Goal: Information Seeking & Learning: Learn about a topic

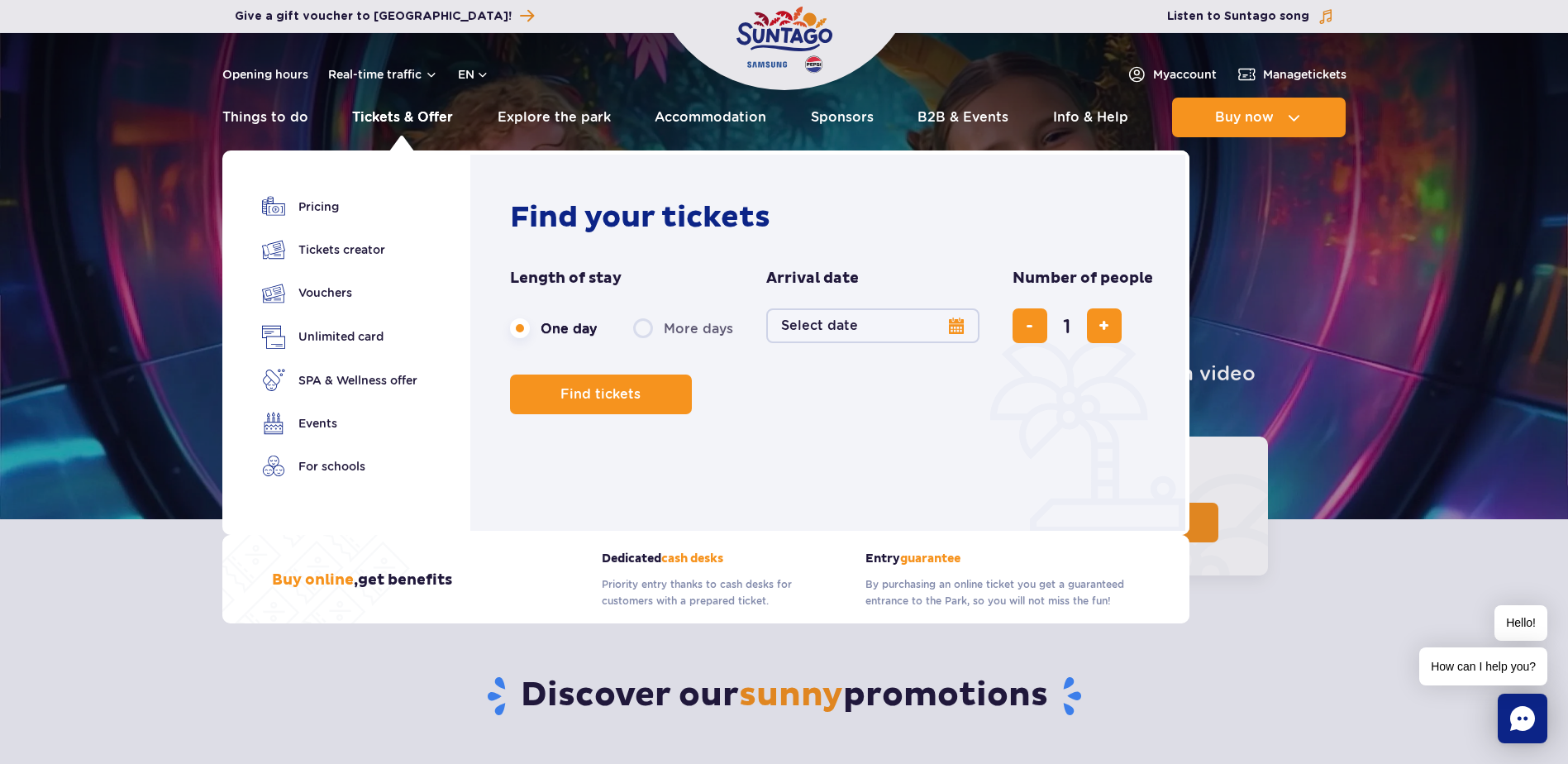
click at [376, 124] on link "Tickets & Offer" at bounding box center [402, 118] width 101 height 40
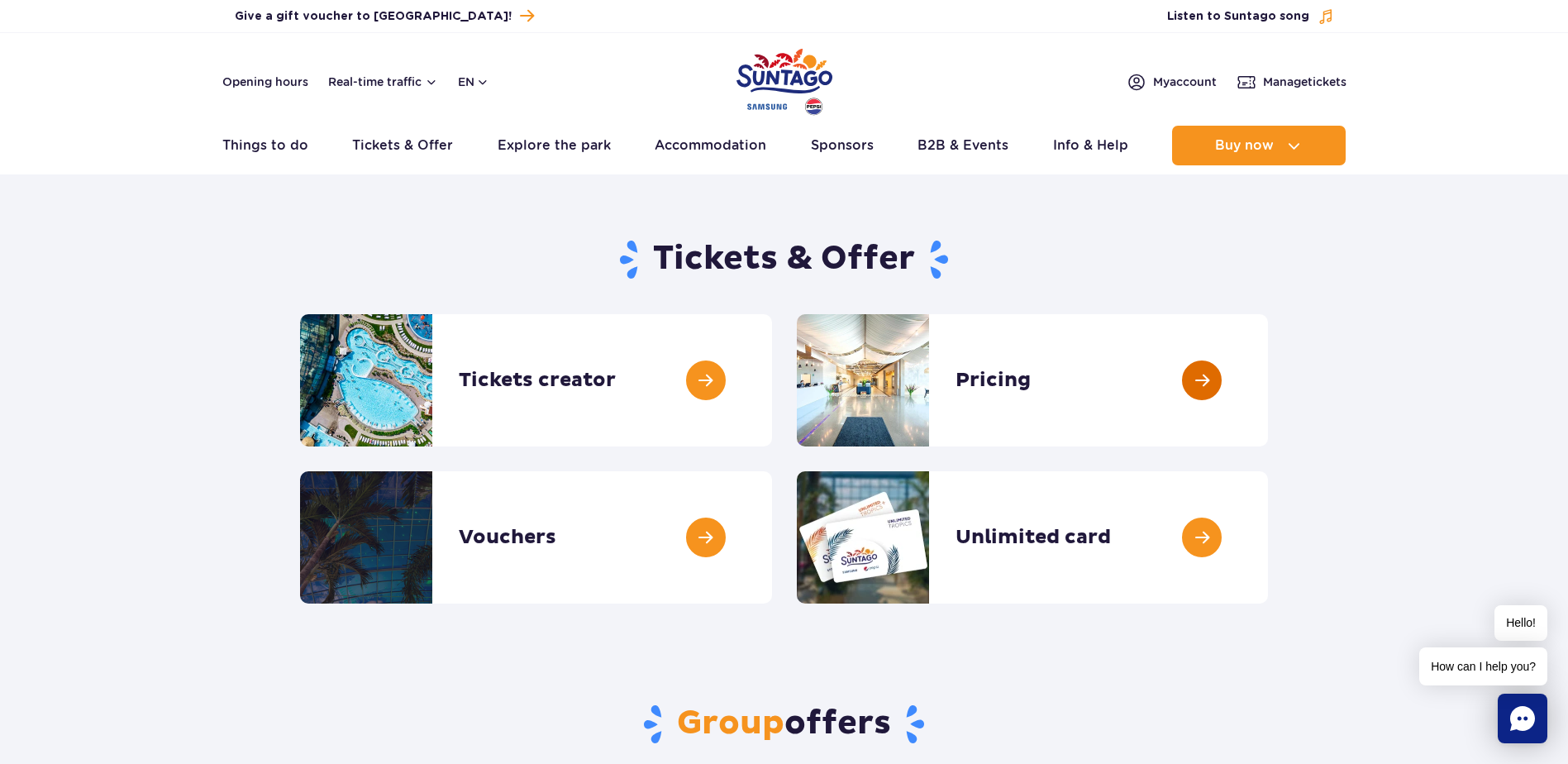
click at [1268, 389] on link at bounding box center [1268, 380] width 0 height 132
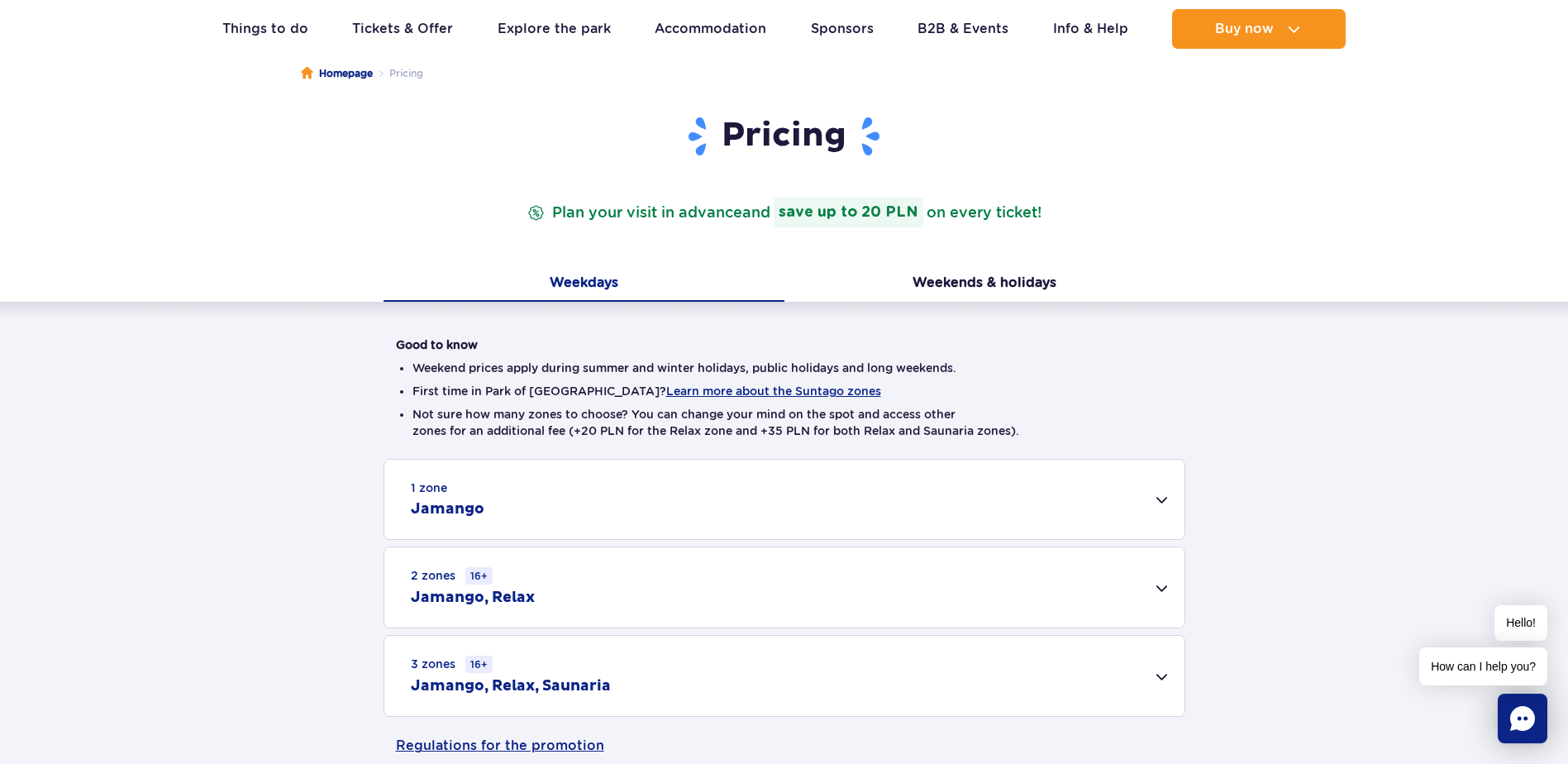
scroll to position [299, 0]
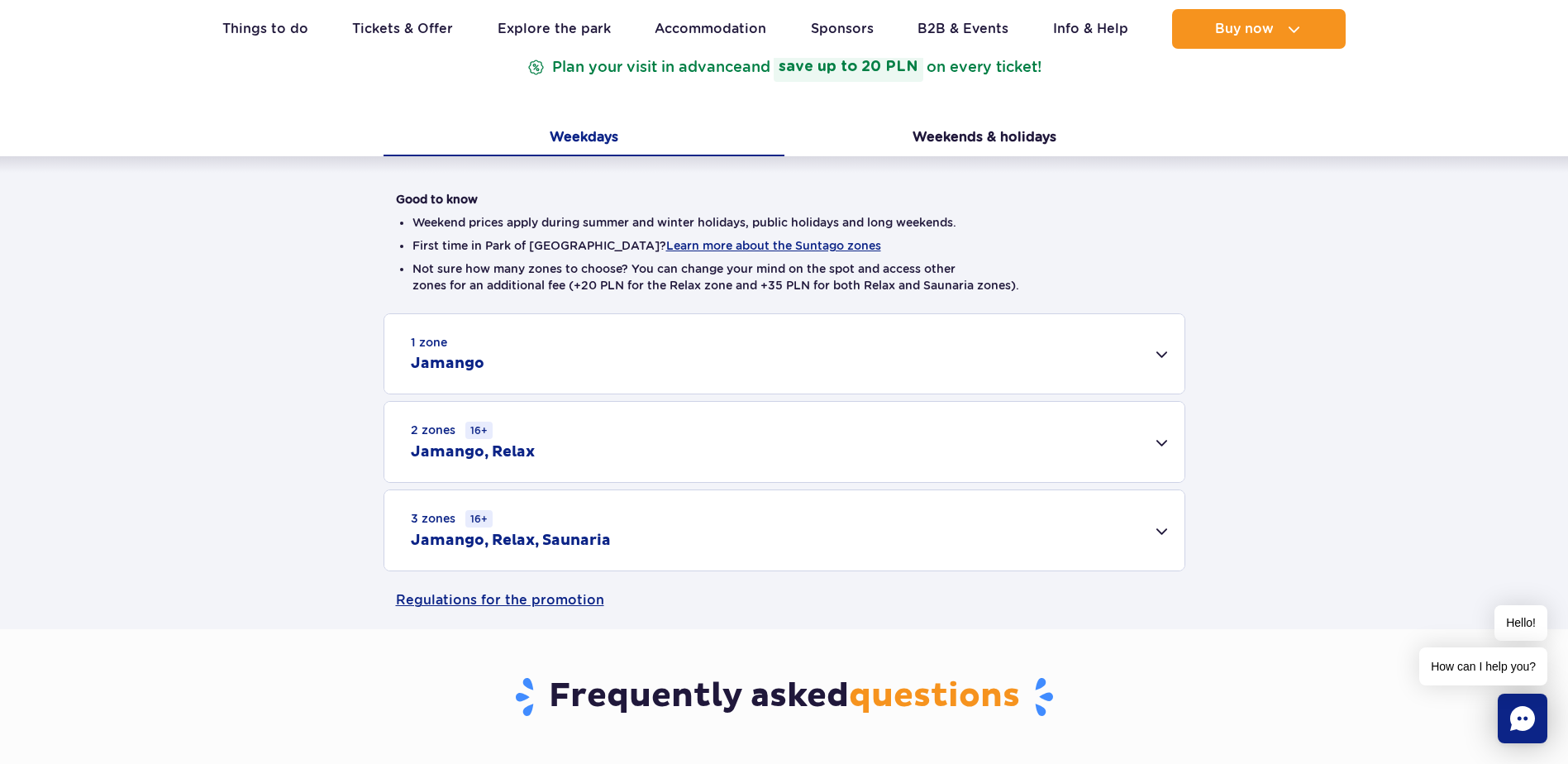
click at [1165, 534] on div "3 zones 16+ Jamango, Relax, Saunaria" at bounding box center [784, 530] width 800 height 80
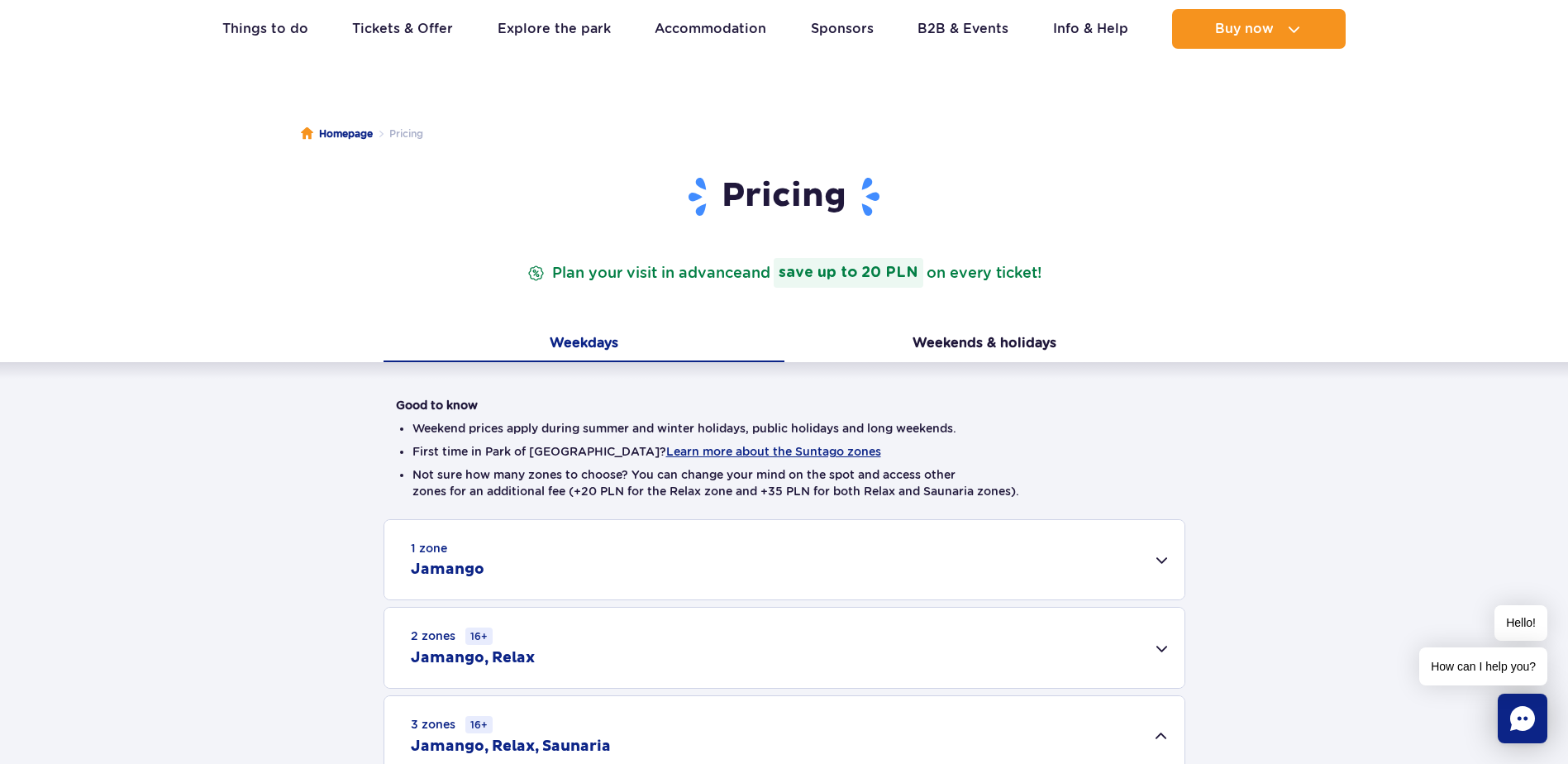
scroll to position [0, 0]
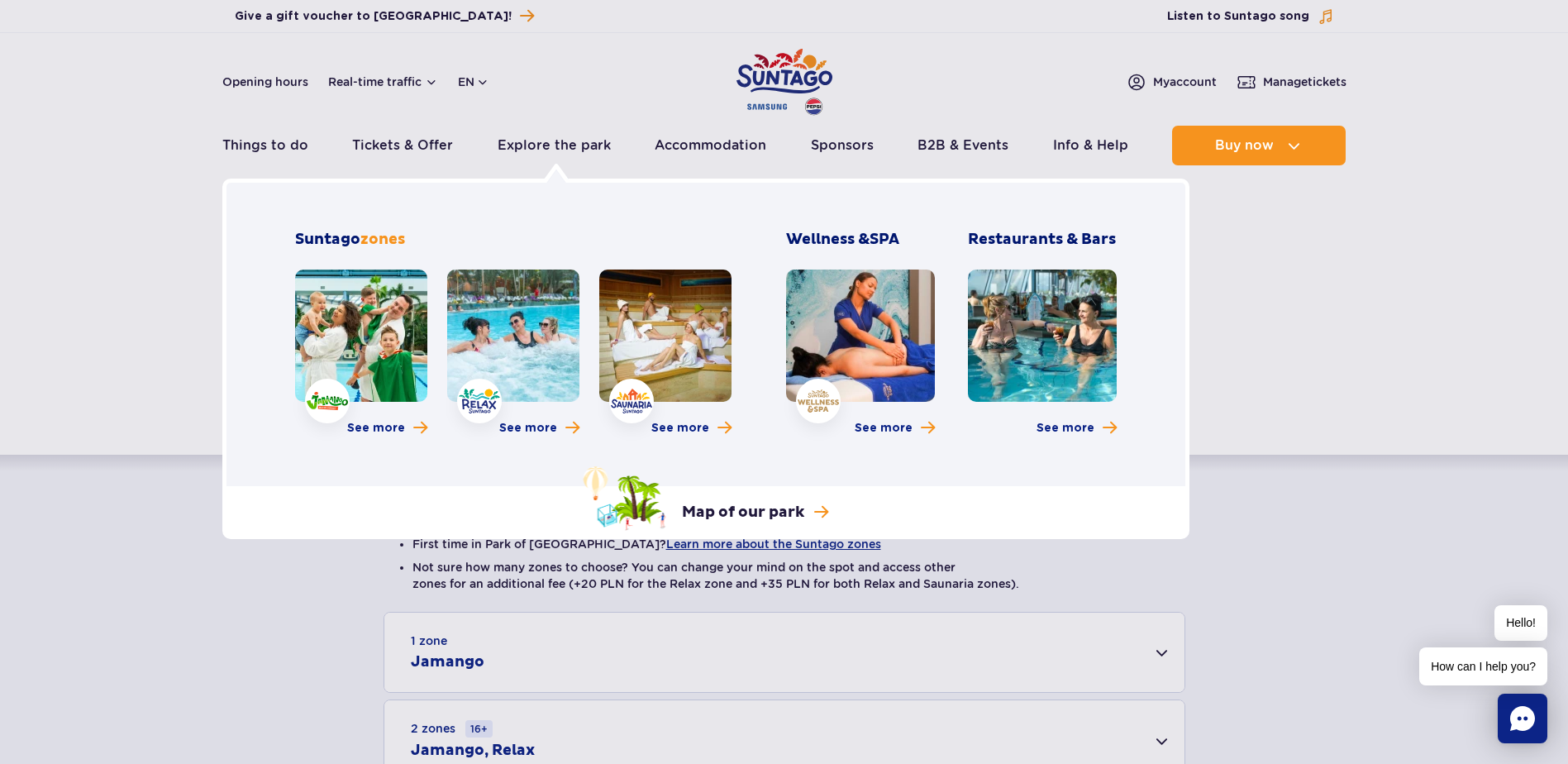
click at [524, 351] on link at bounding box center [513, 336] width 132 height 132
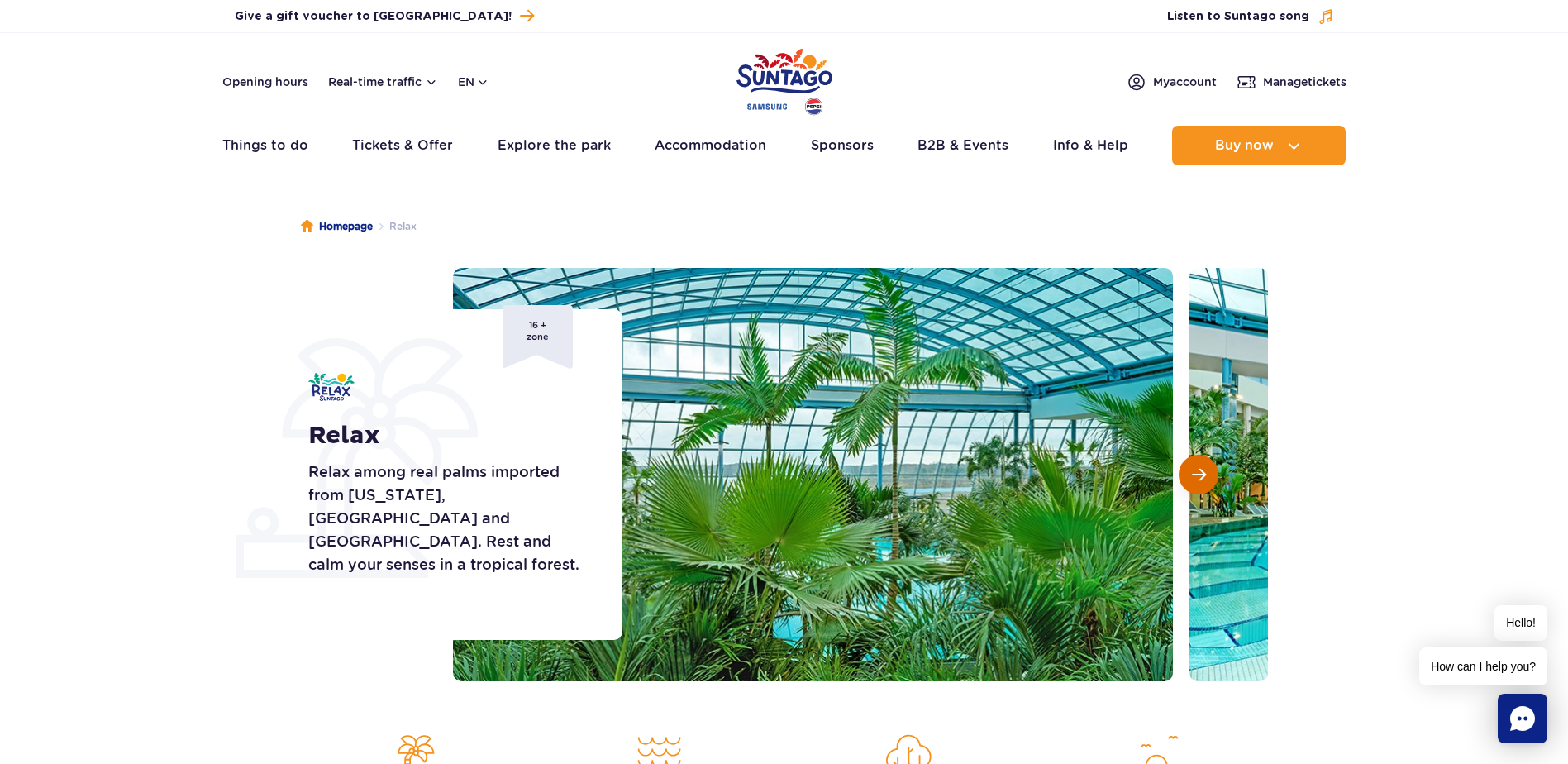
click at [1207, 471] on button "Next slide" at bounding box center [1198, 475] width 40 height 40
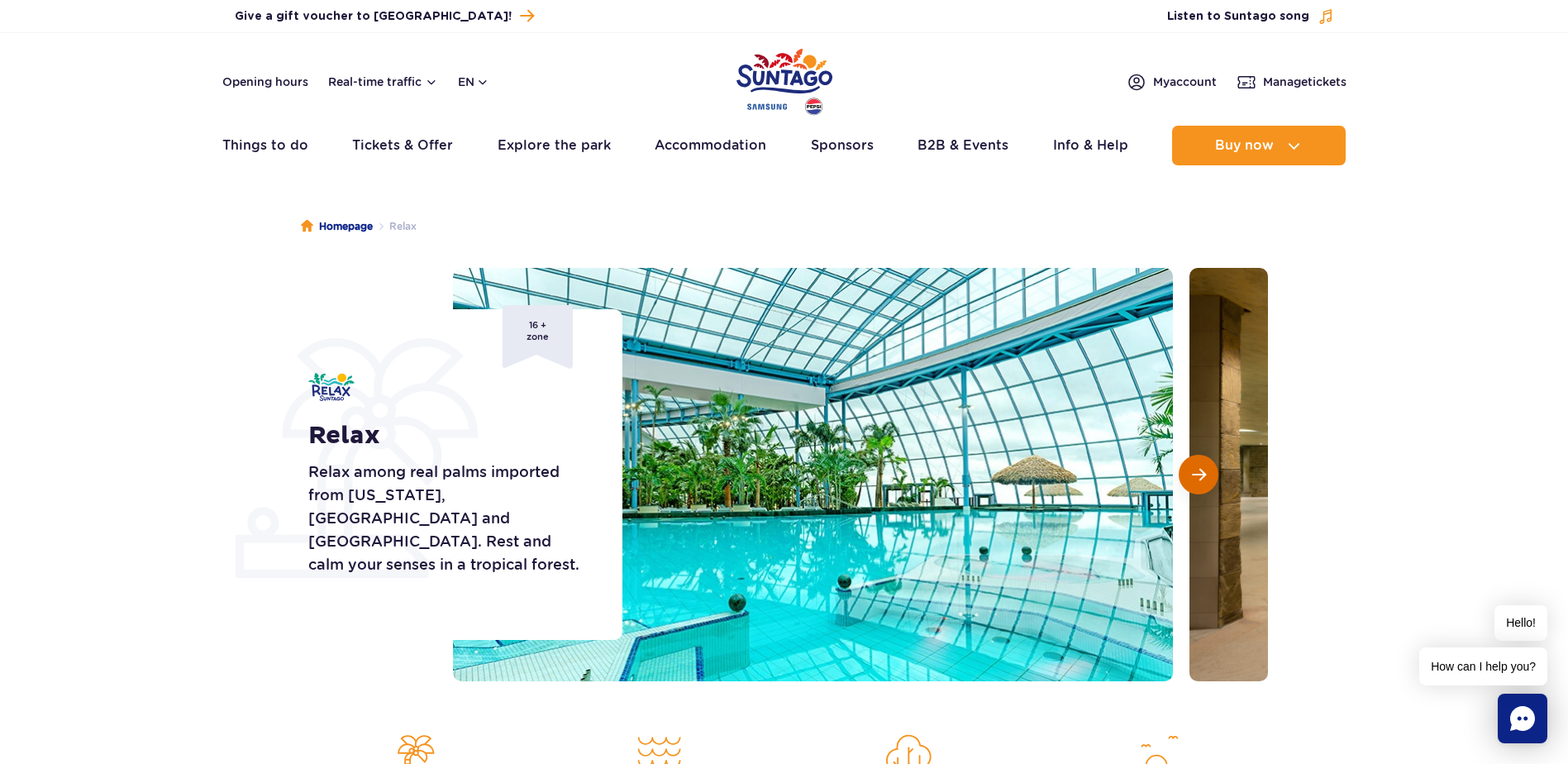
click at [1207, 471] on button "Next slide" at bounding box center [1198, 475] width 40 height 40
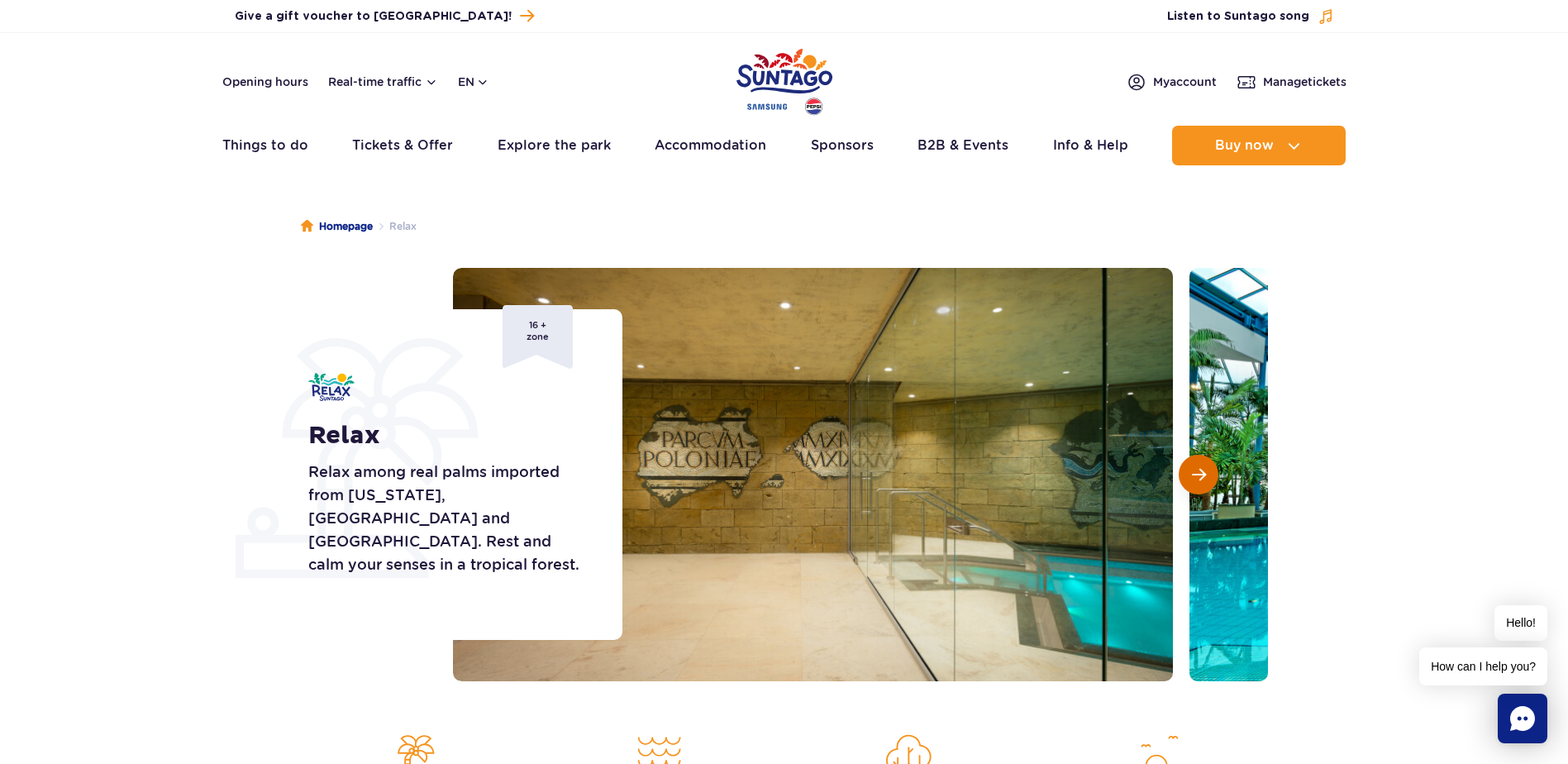
click at [1207, 471] on button "Next slide" at bounding box center [1198, 475] width 40 height 40
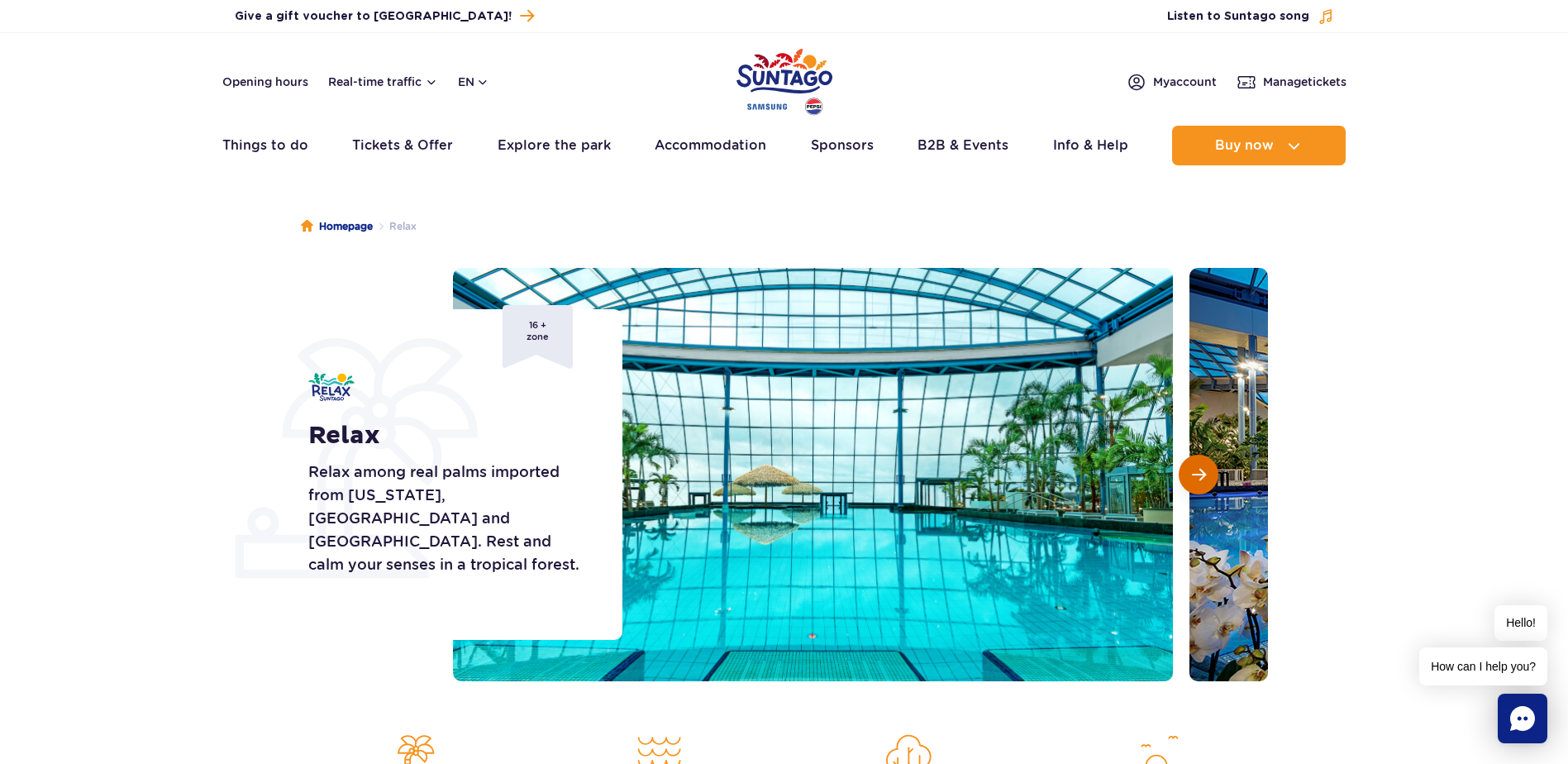
click at [1207, 471] on button "Next slide" at bounding box center [1198, 475] width 40 height 40
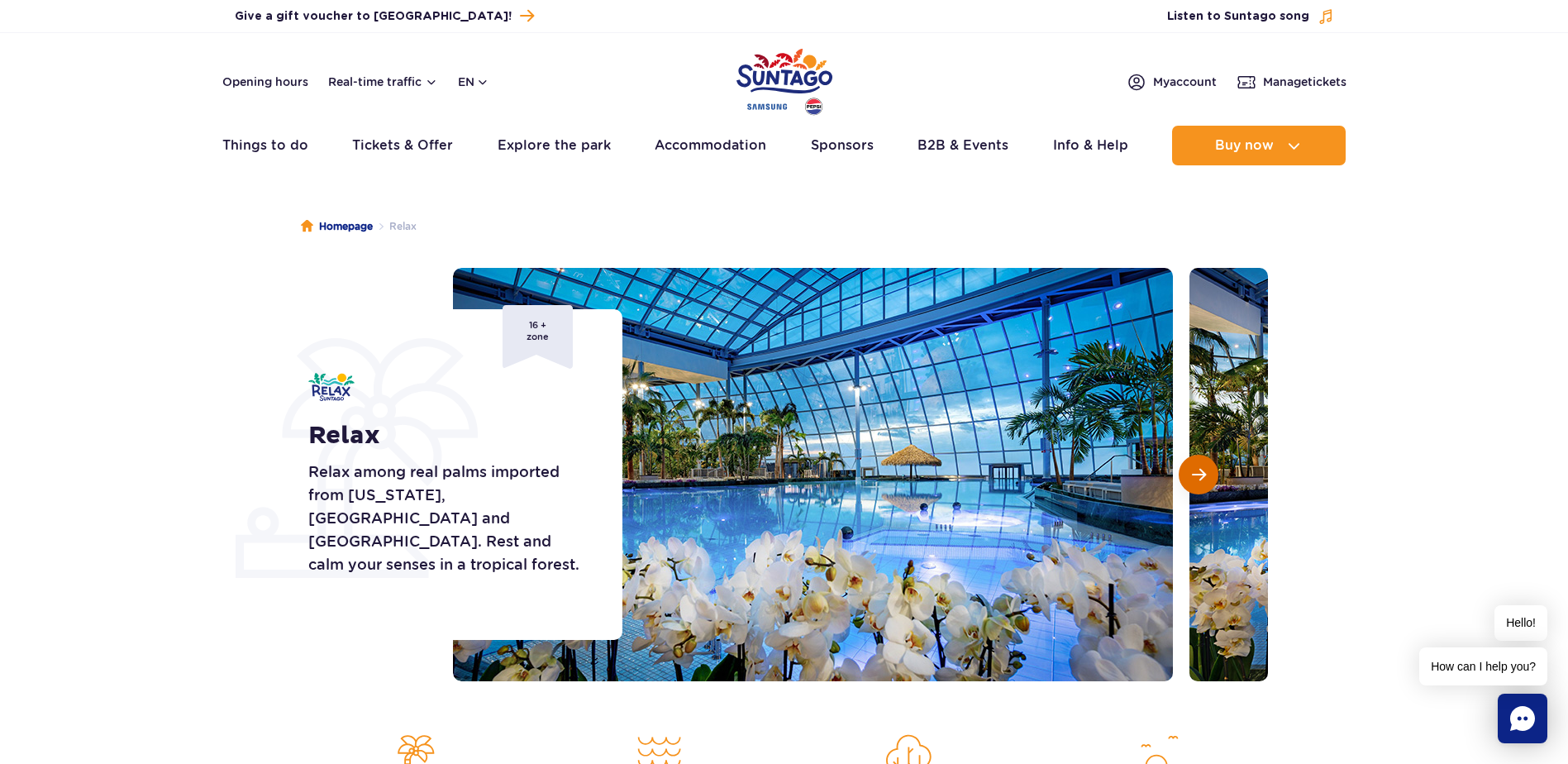
click at [1207, 471] on button "Next slide" at bounding box center [1198, 475] width 40 height 40
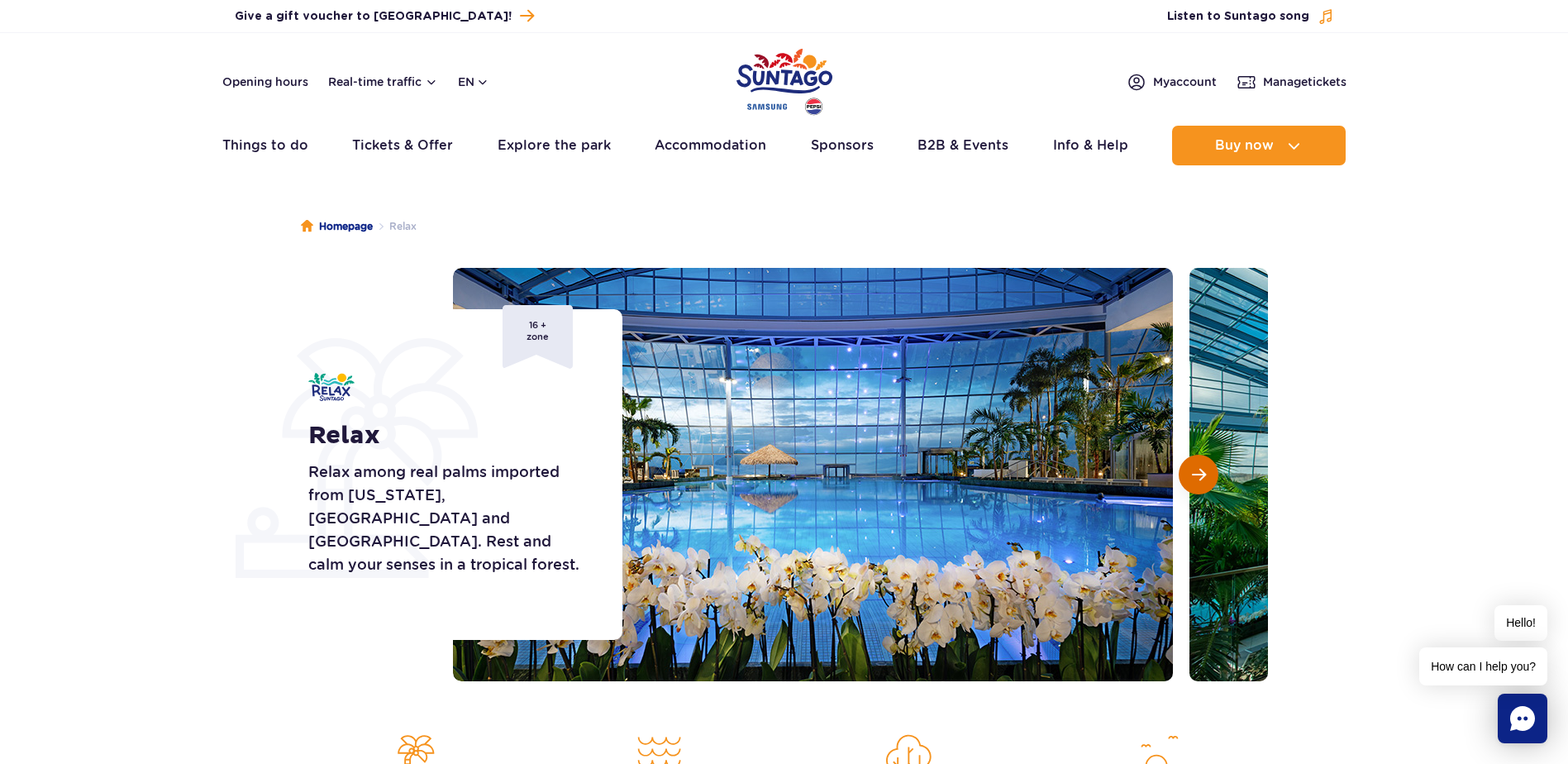
click at [1207, 471] on button "Next slide" at bounding box center [1198, 475] width 40 height 40
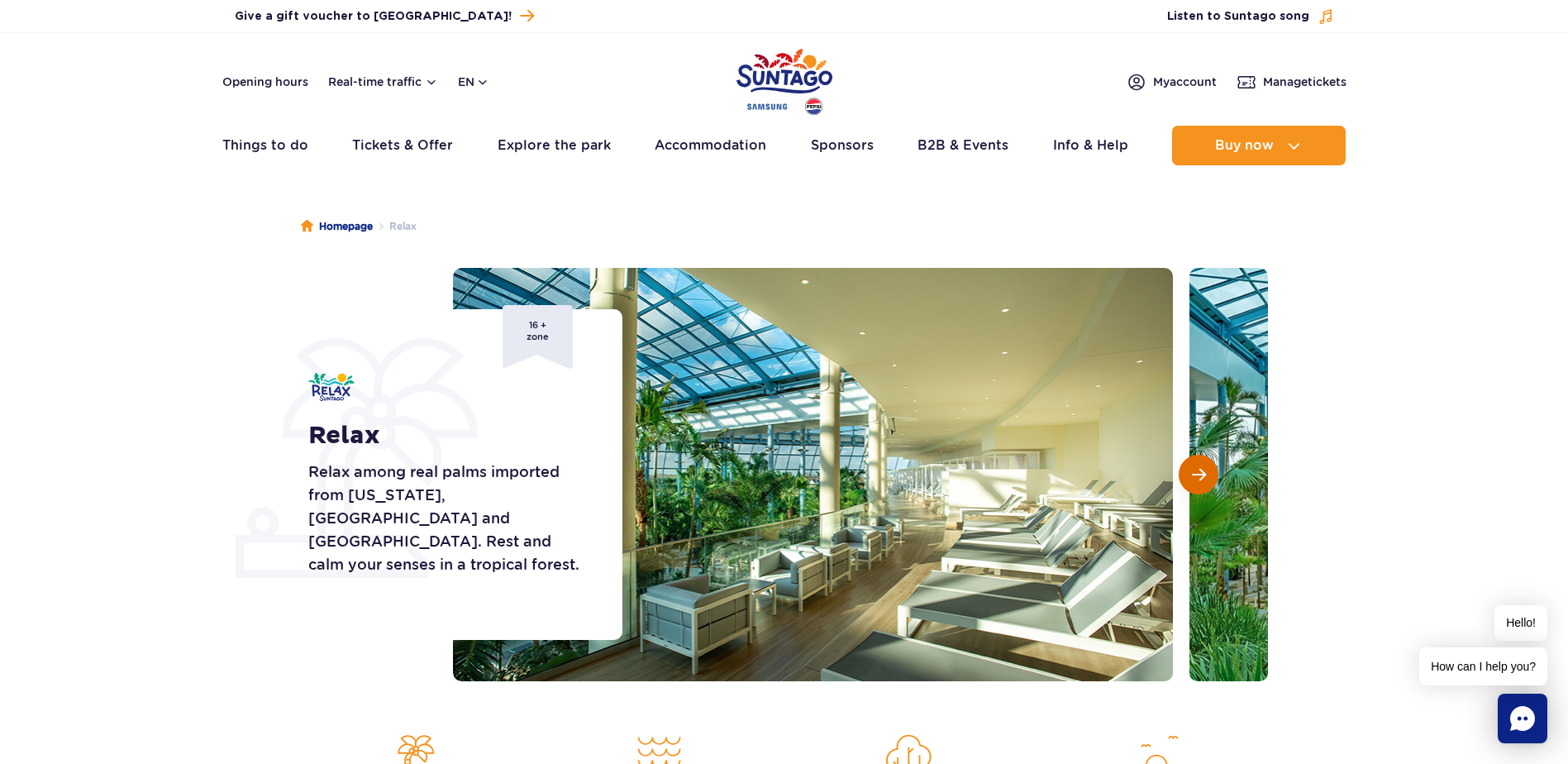
click at [1207, 471] on button "Next slide" at bounding box center [1198, 475] width 40 height 40
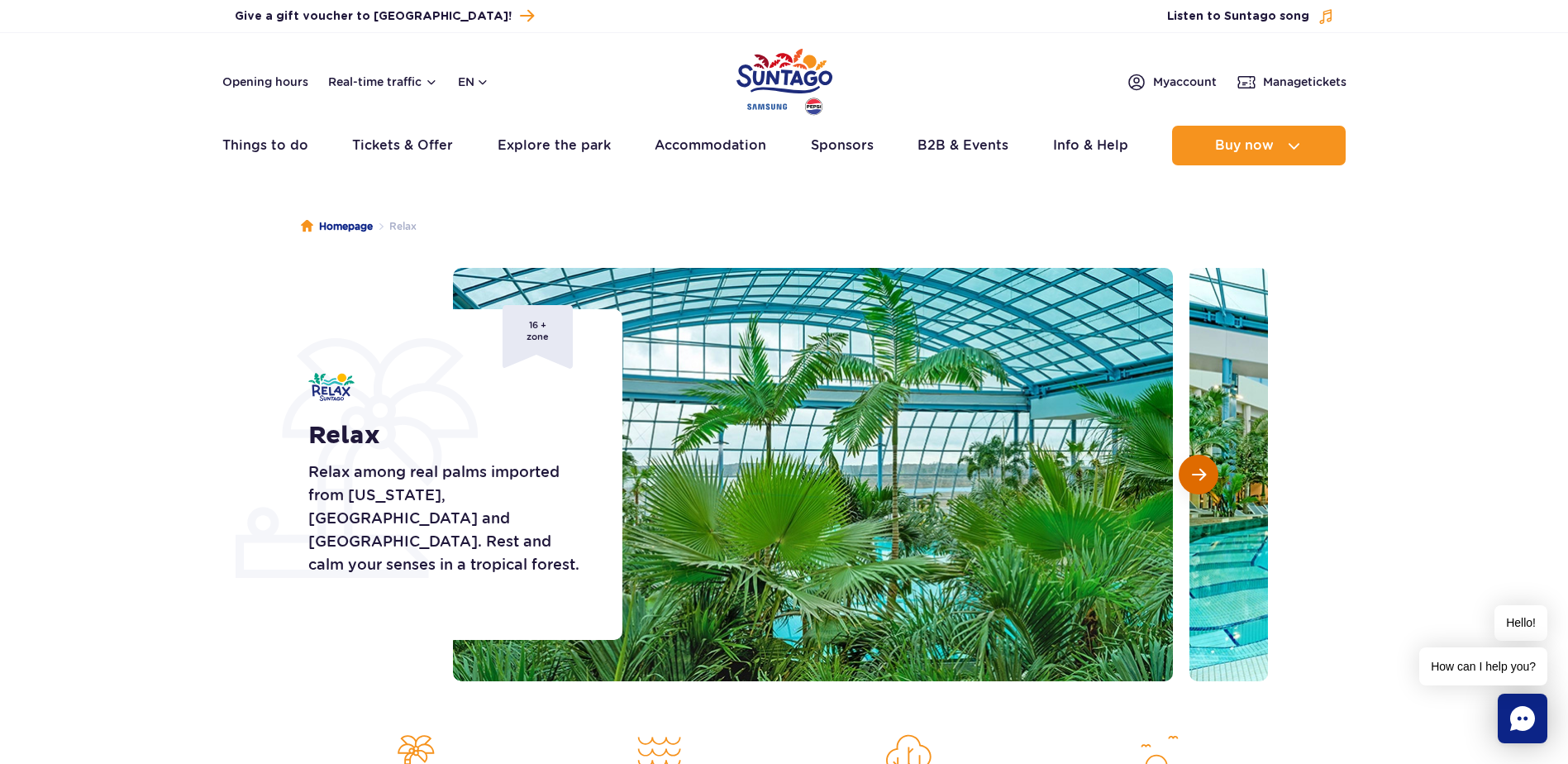
click at [1207, 471] on button "Next slide" at bounding box center [1198, 475] width 40 height 40
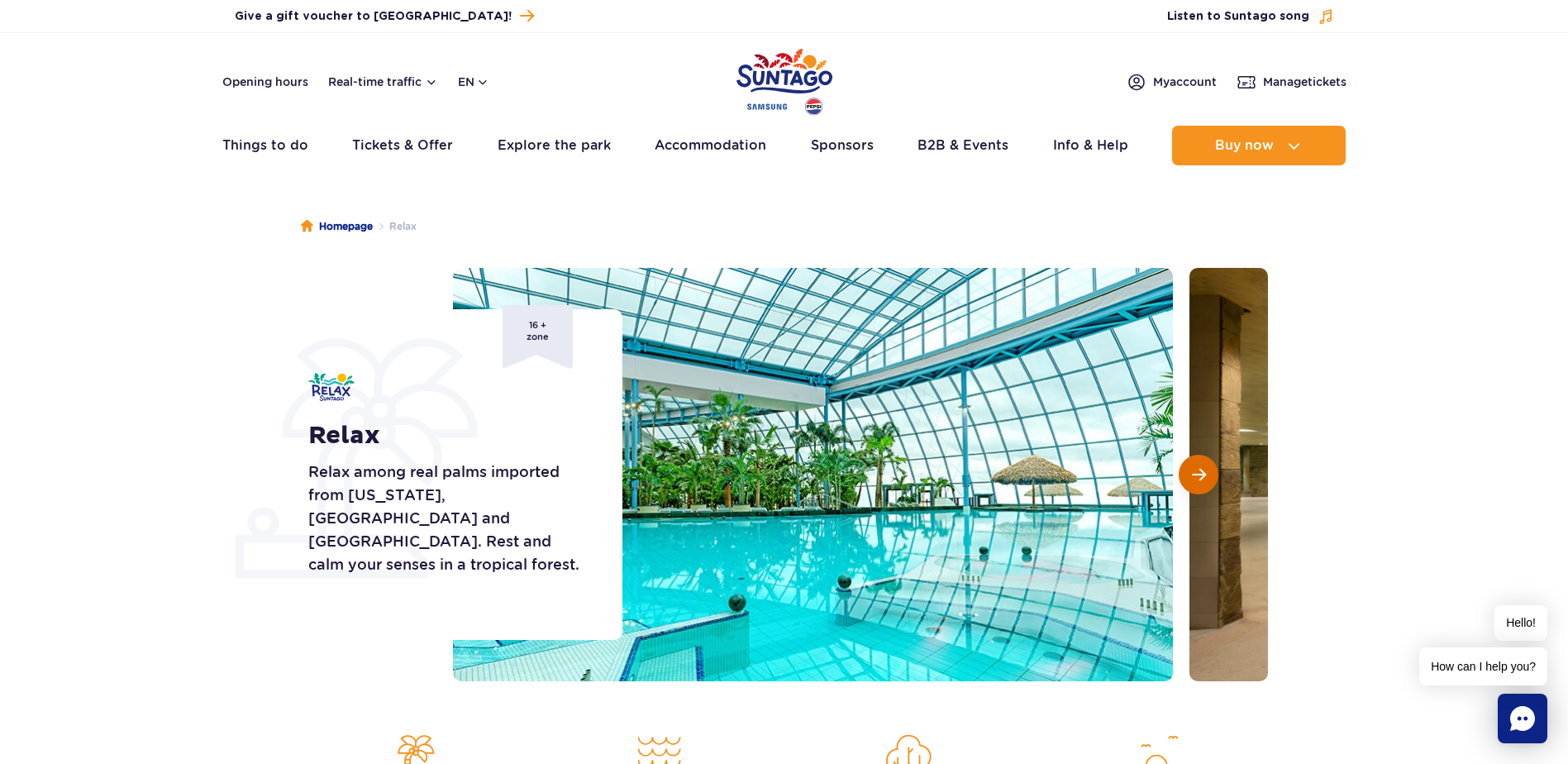
click at [1207, 471] on button "Next slide" at bounding box center [1198, 475] width 40 height 40
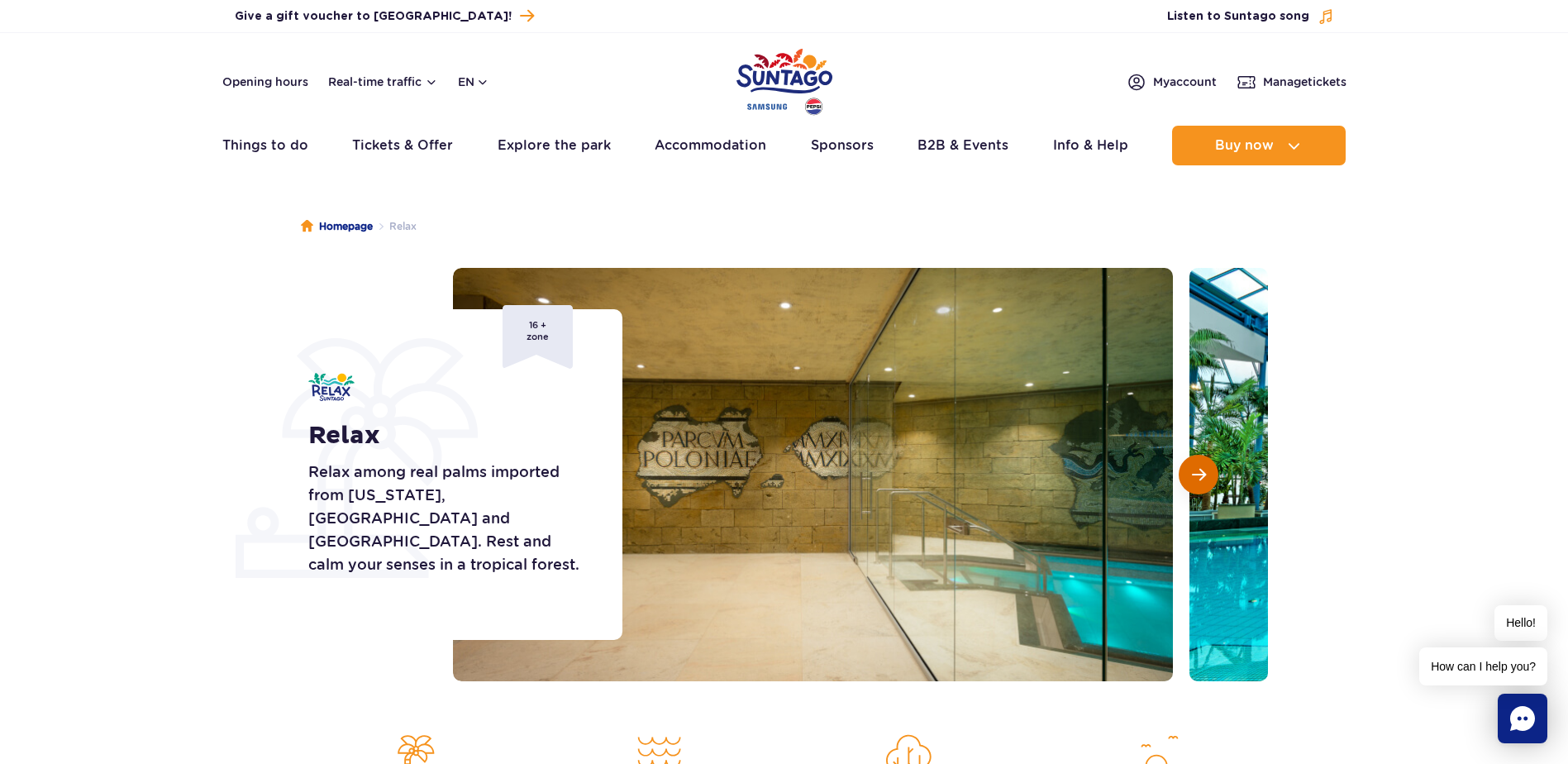
click at [1207, 471] on button "Next slide" at bounding box center [1198, 475] width 40 height 40
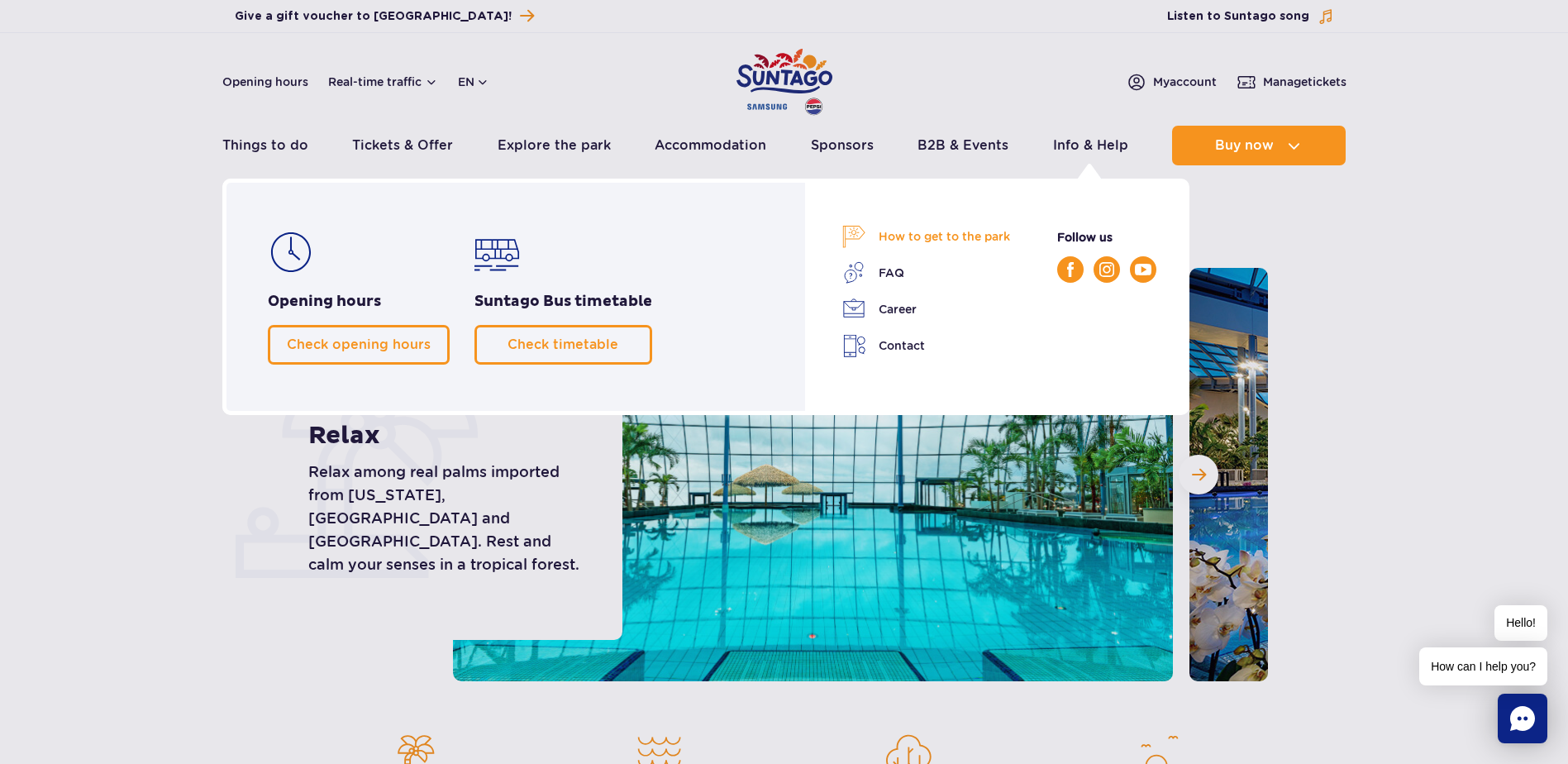
click at [968, 230] on link "How to get to the park" at bounding box center [926, 236] width 168 height 23
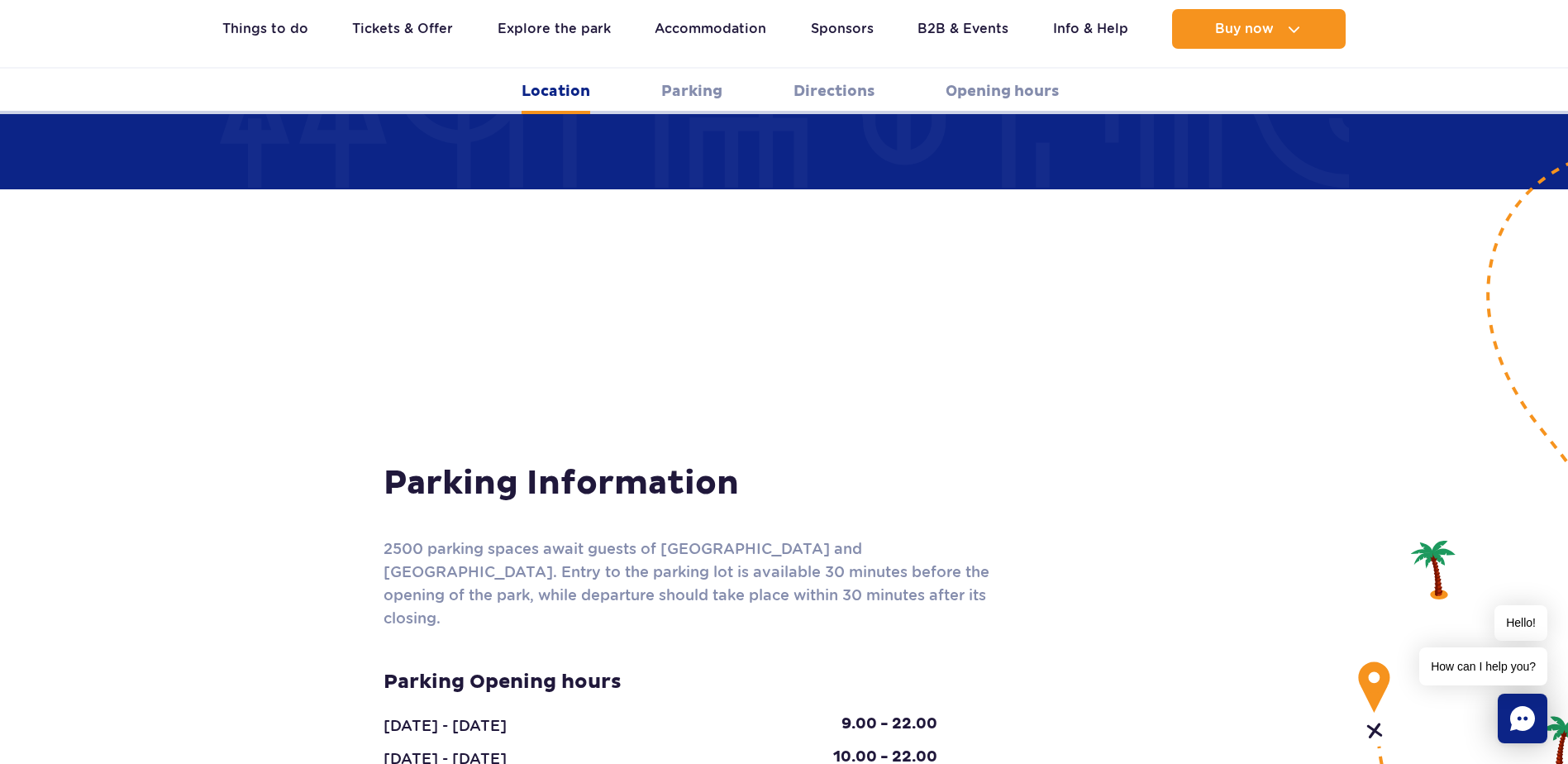
scroll to position [1178, 0]
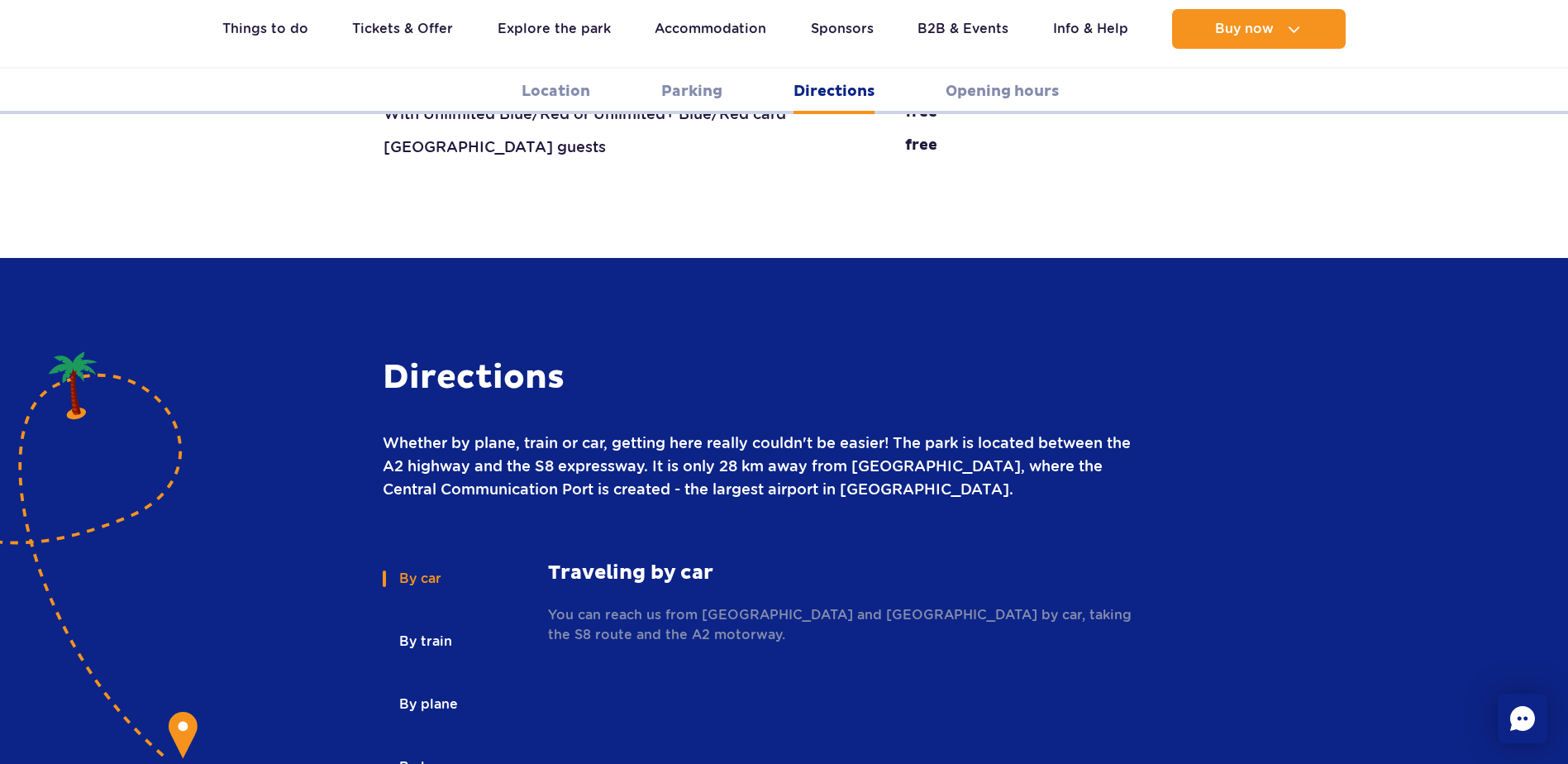
scroll to position [2283, 0]
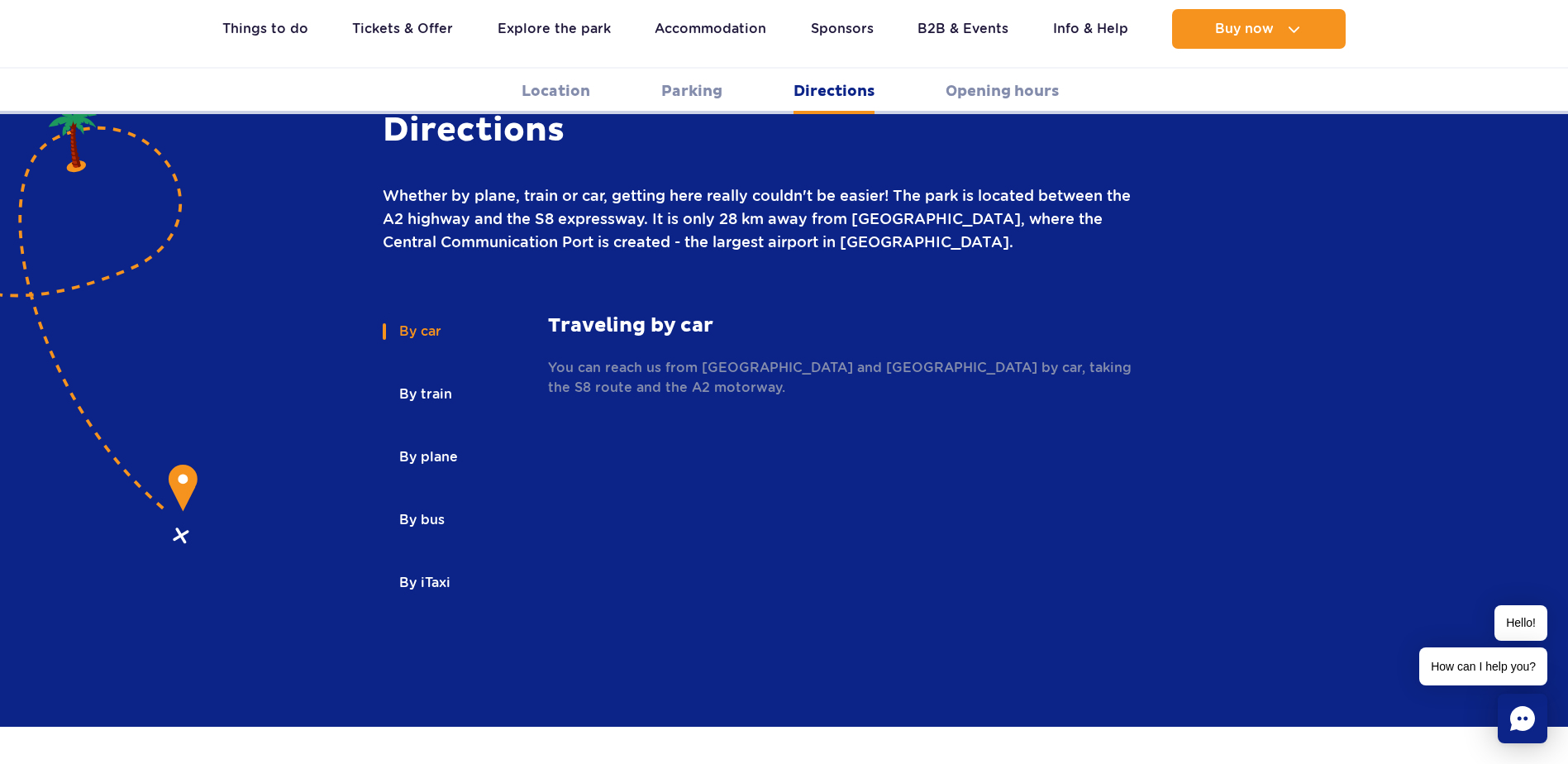
click at [438, 502] on button "By bus" at bounding box center [421, 520] width 76 height 36
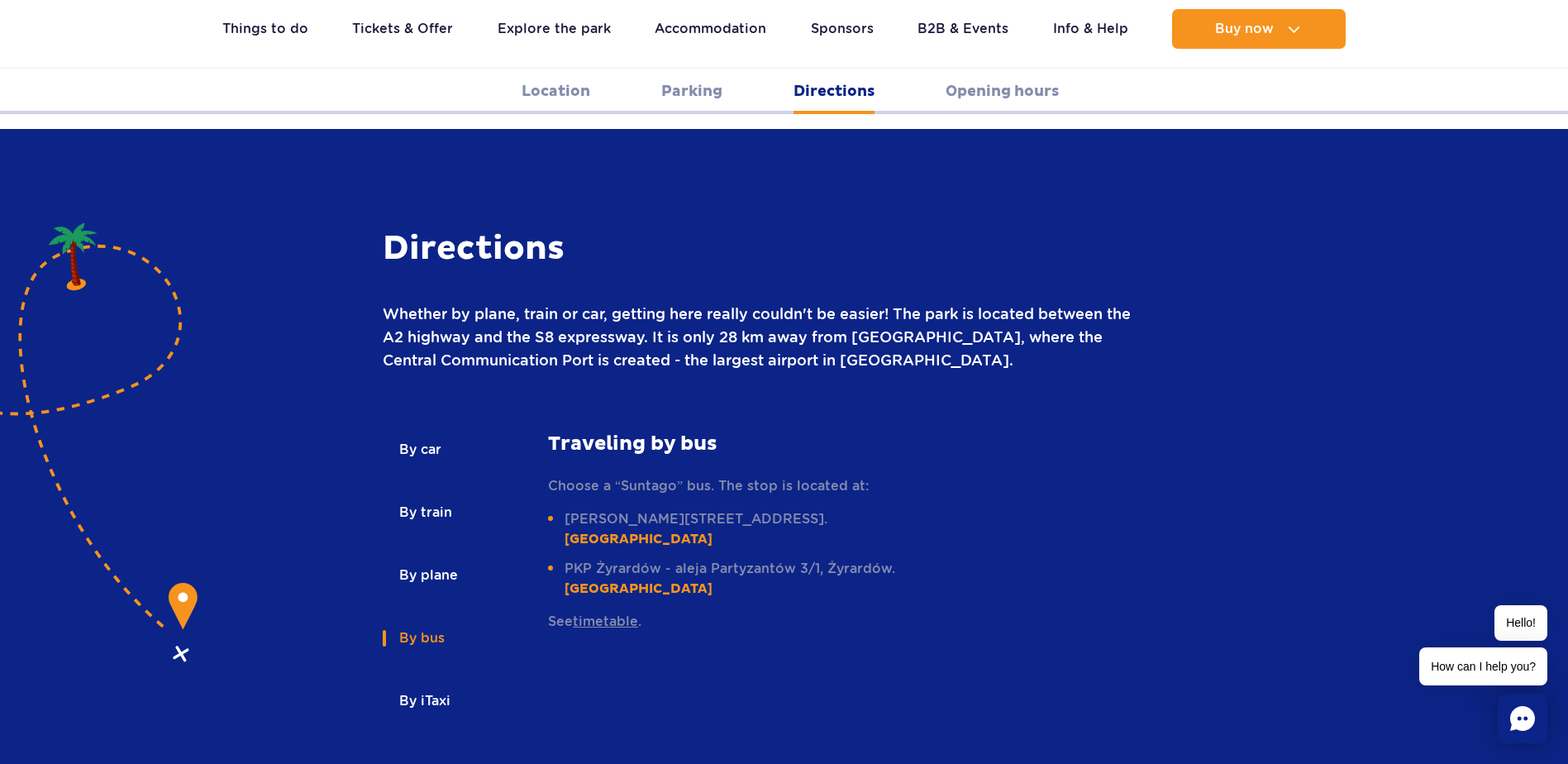
scroll to position [2164, 0]
click at [423, 558] on button "By plane" at bounding box center [427, 576] width 89 height 36
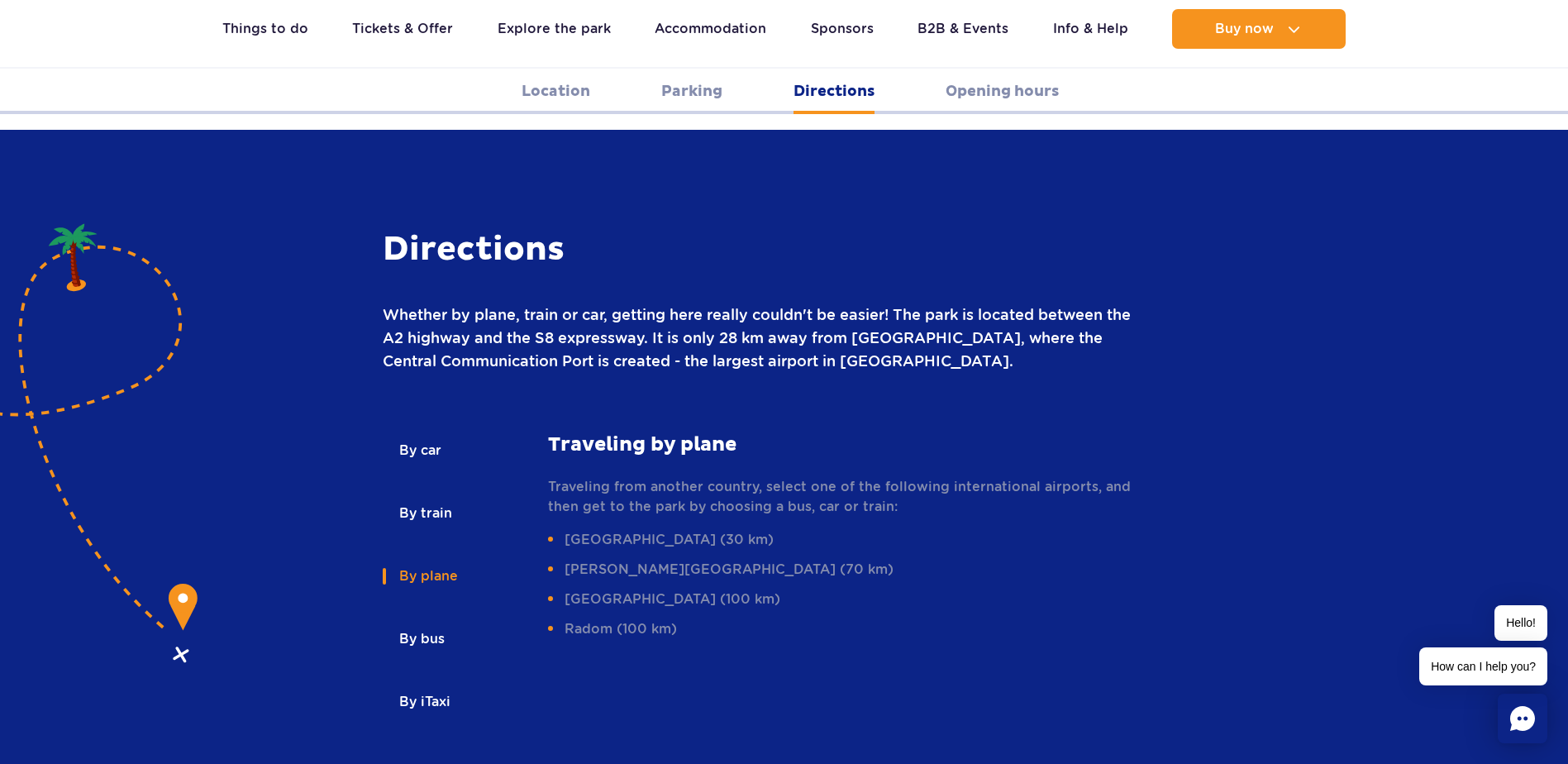
click at [443, 495] on button "By train" at bounding box center [425, 513] width 84 height 36
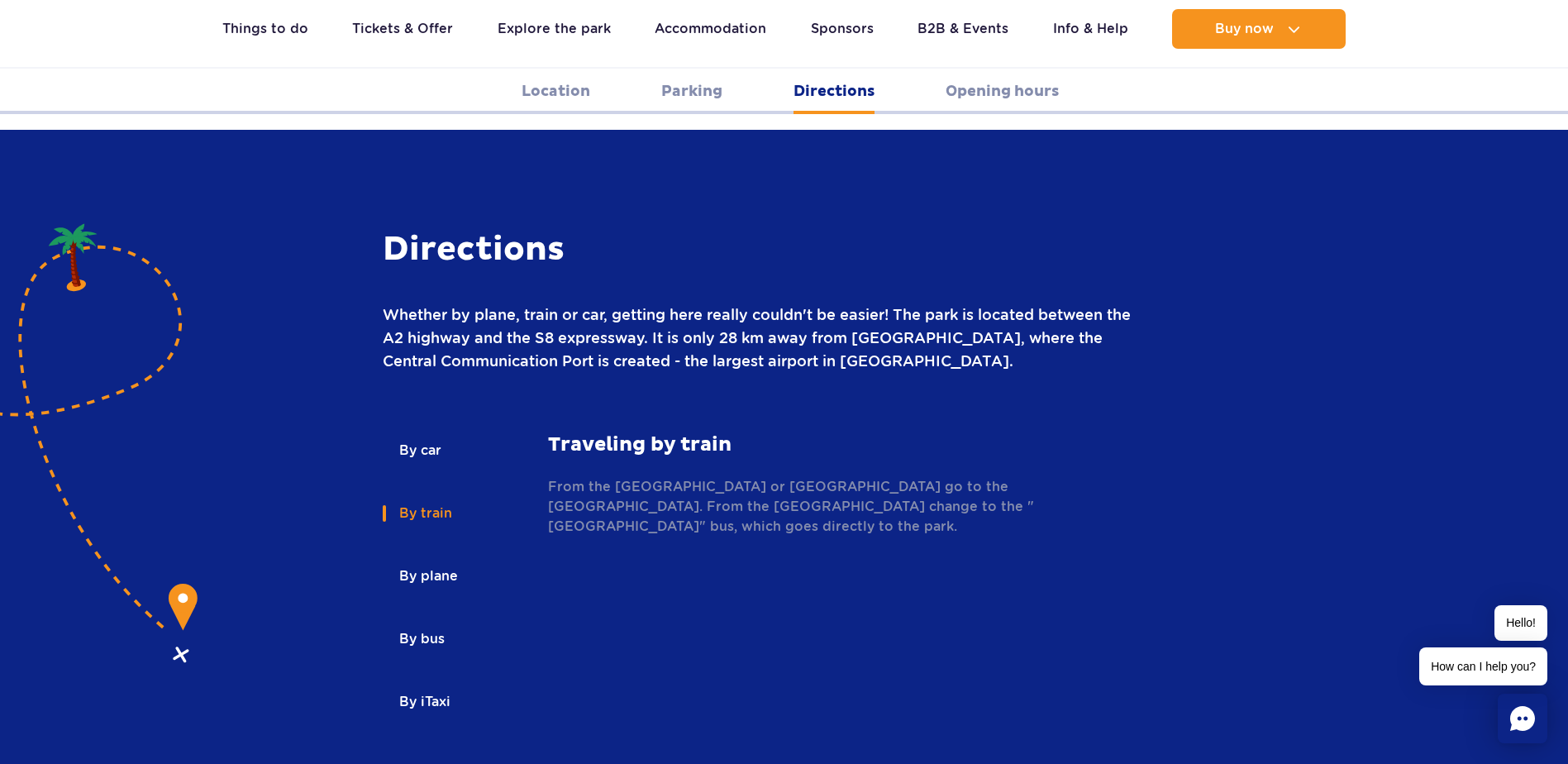
click at [419, 621] on button "By bus" at bounding box center [421, 639] width 76 height 36
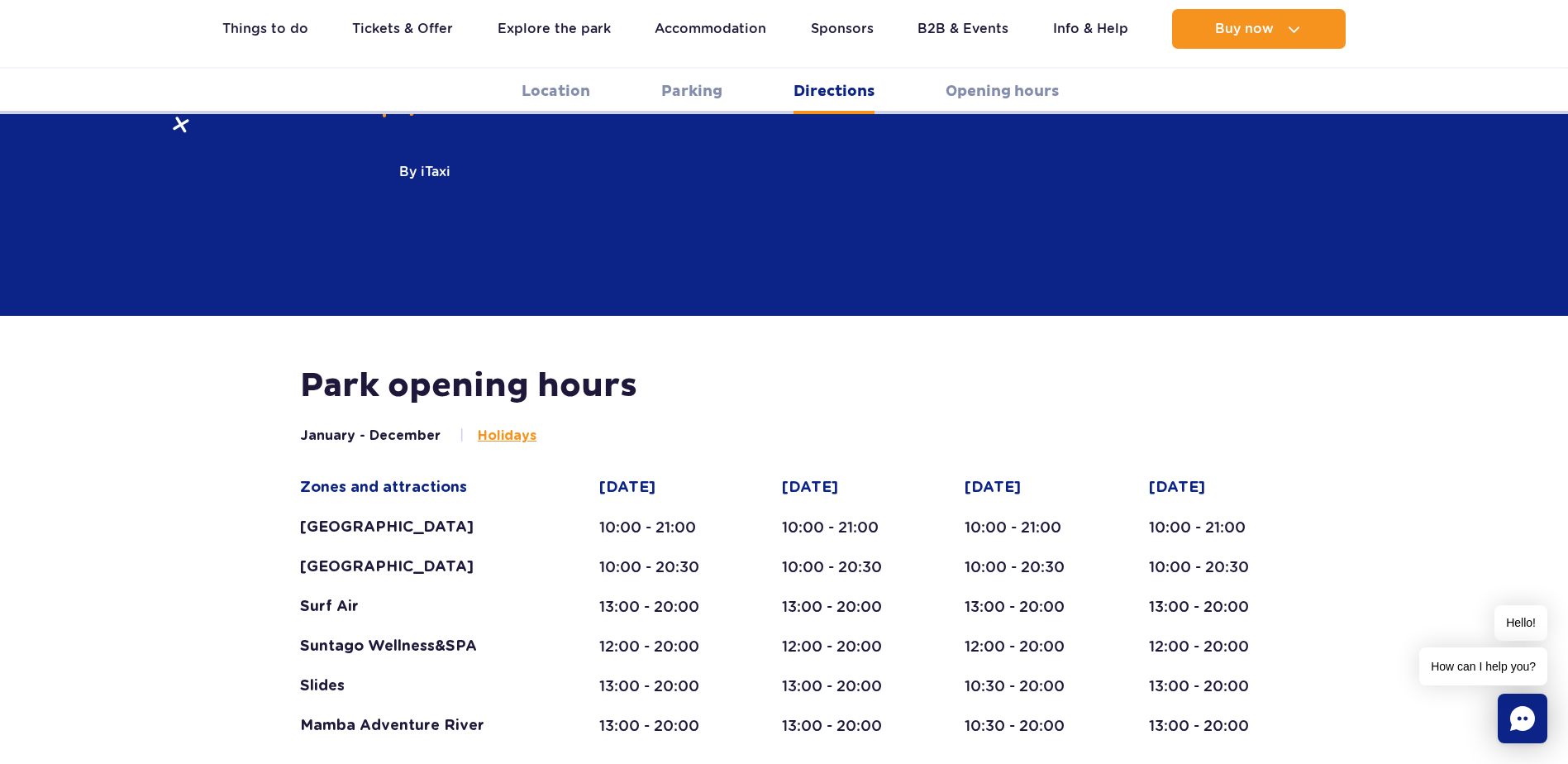
scroll to position [2701, 0]
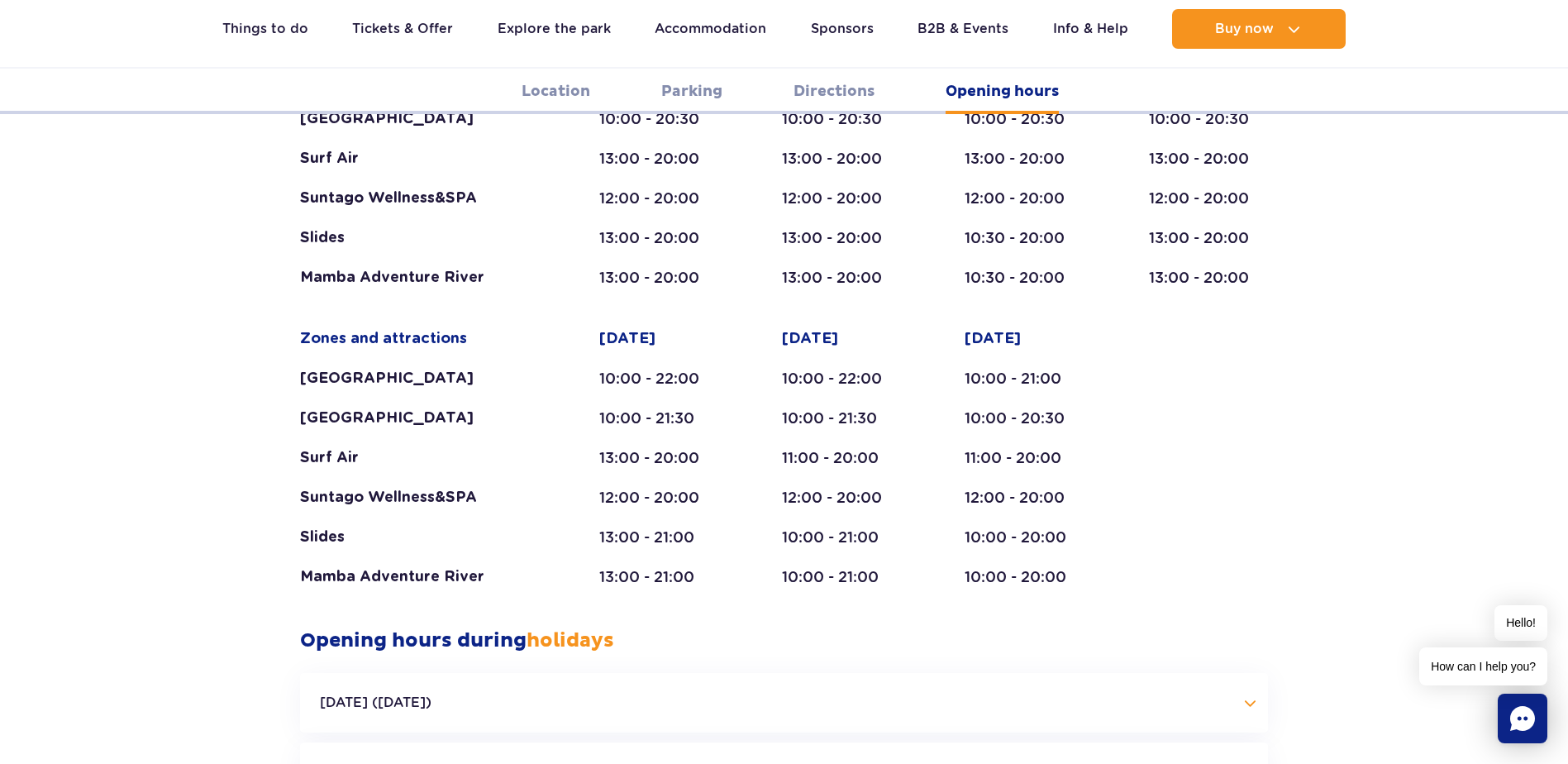
scroll to position [3250, 0]
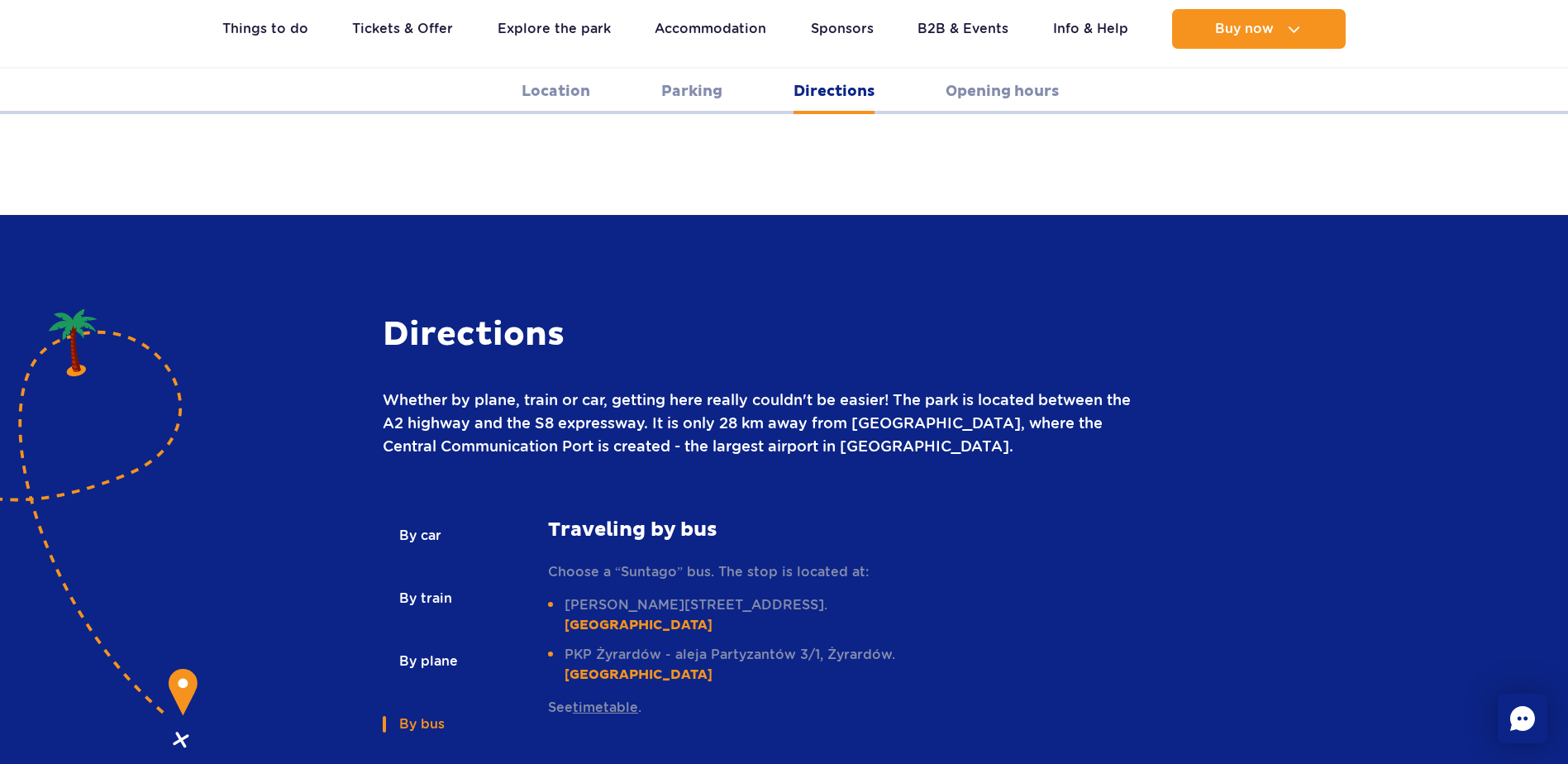
scroll to position [2078, 0]
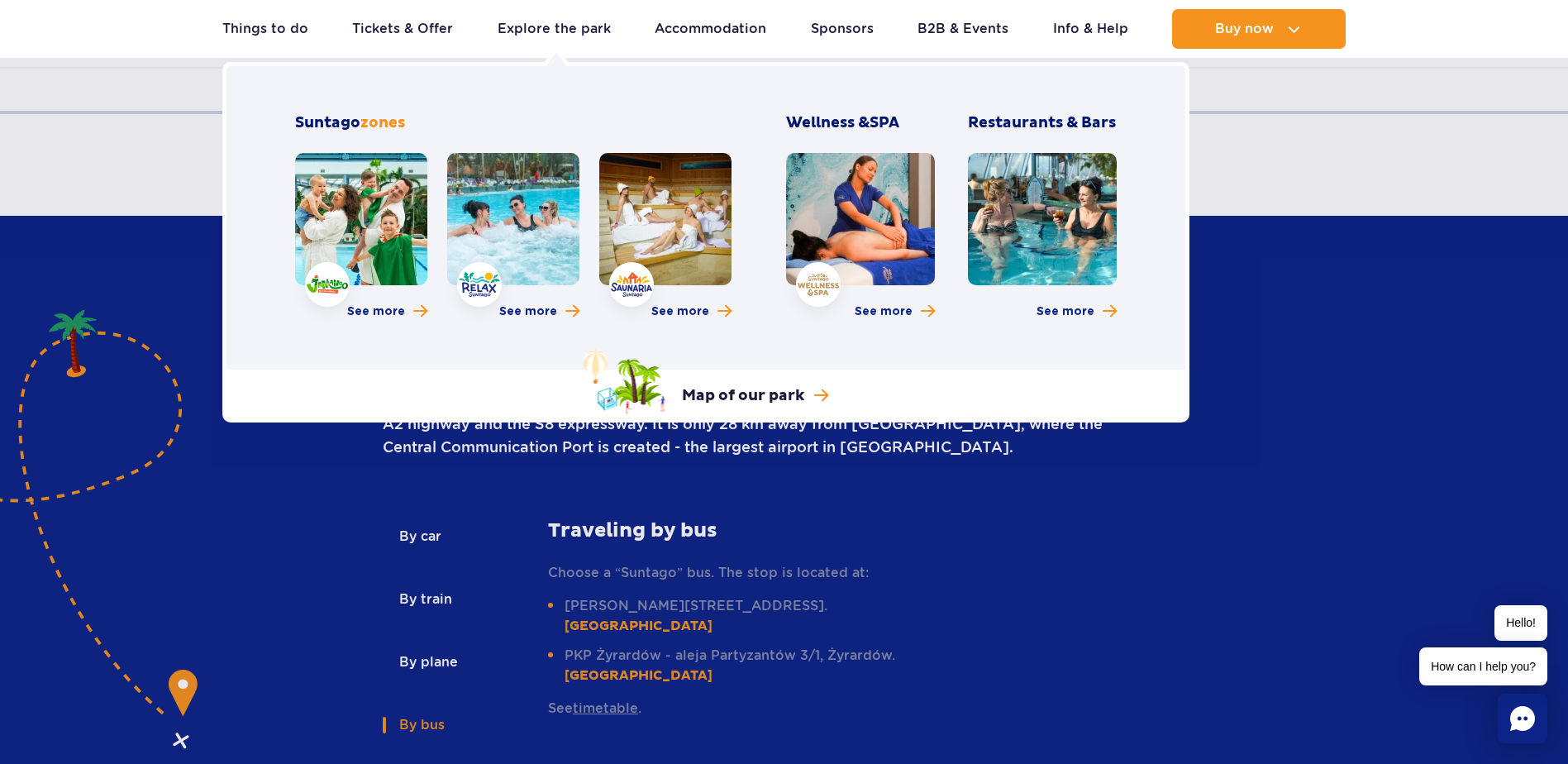
click at [361, 270] on link at bounding box center [361, 219] width 132 height 132
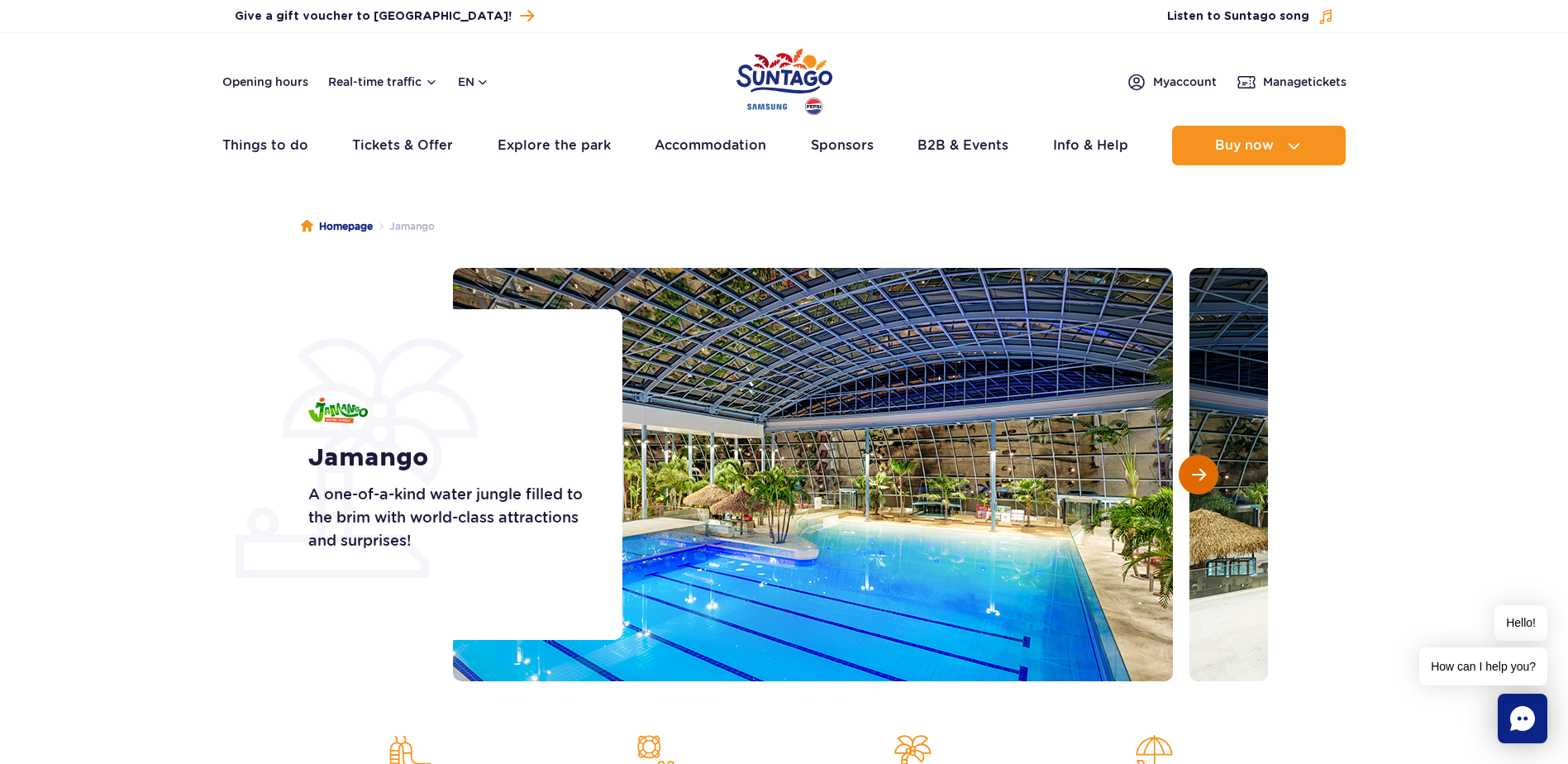
click at [1193, 485] on button "Next slide" at bounding box center [1198, 475] width 40 height 40
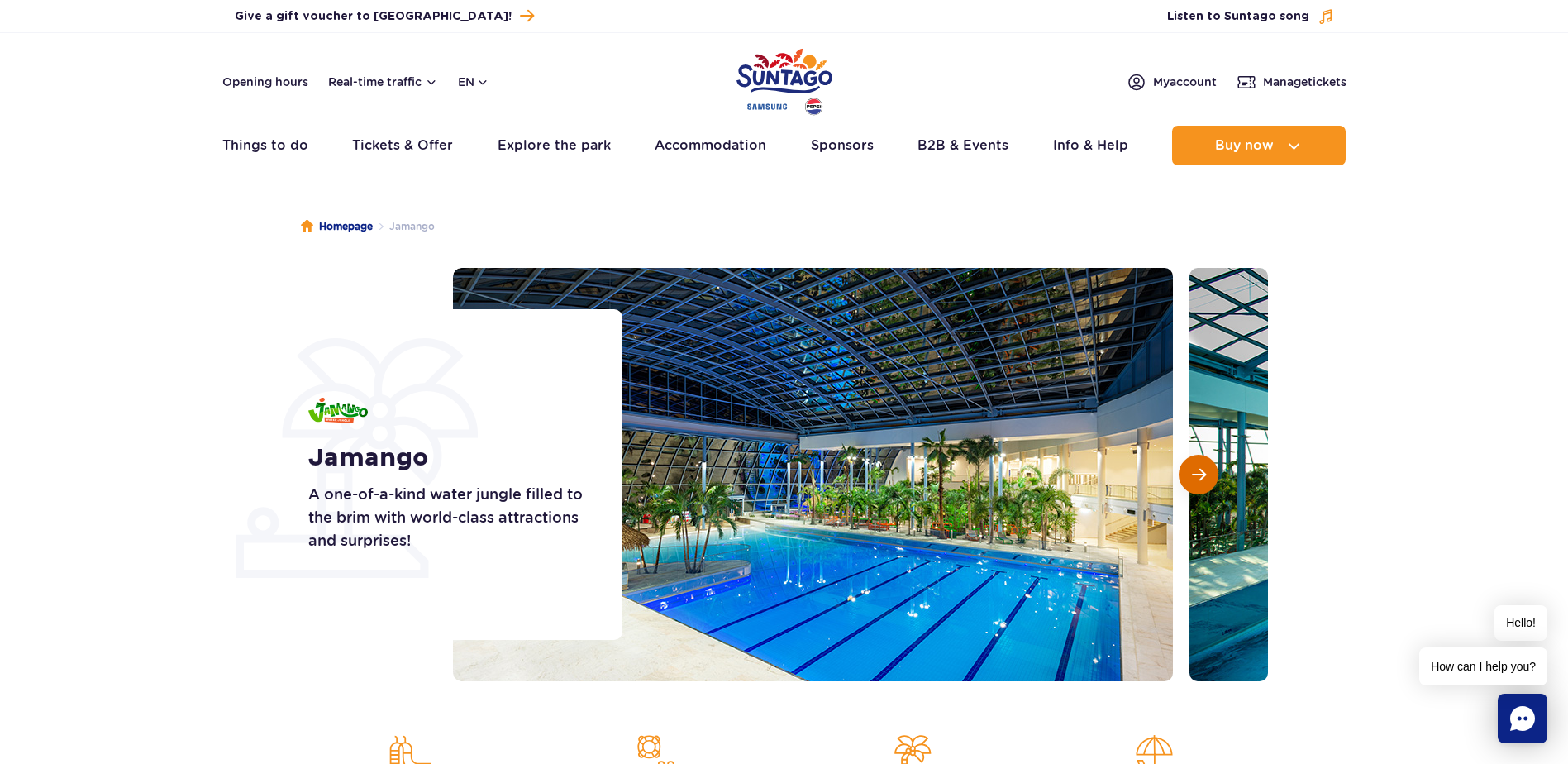
click at [1193, 485] on button "Next slide" at bounding box center [1198, 475] width 40 height 40
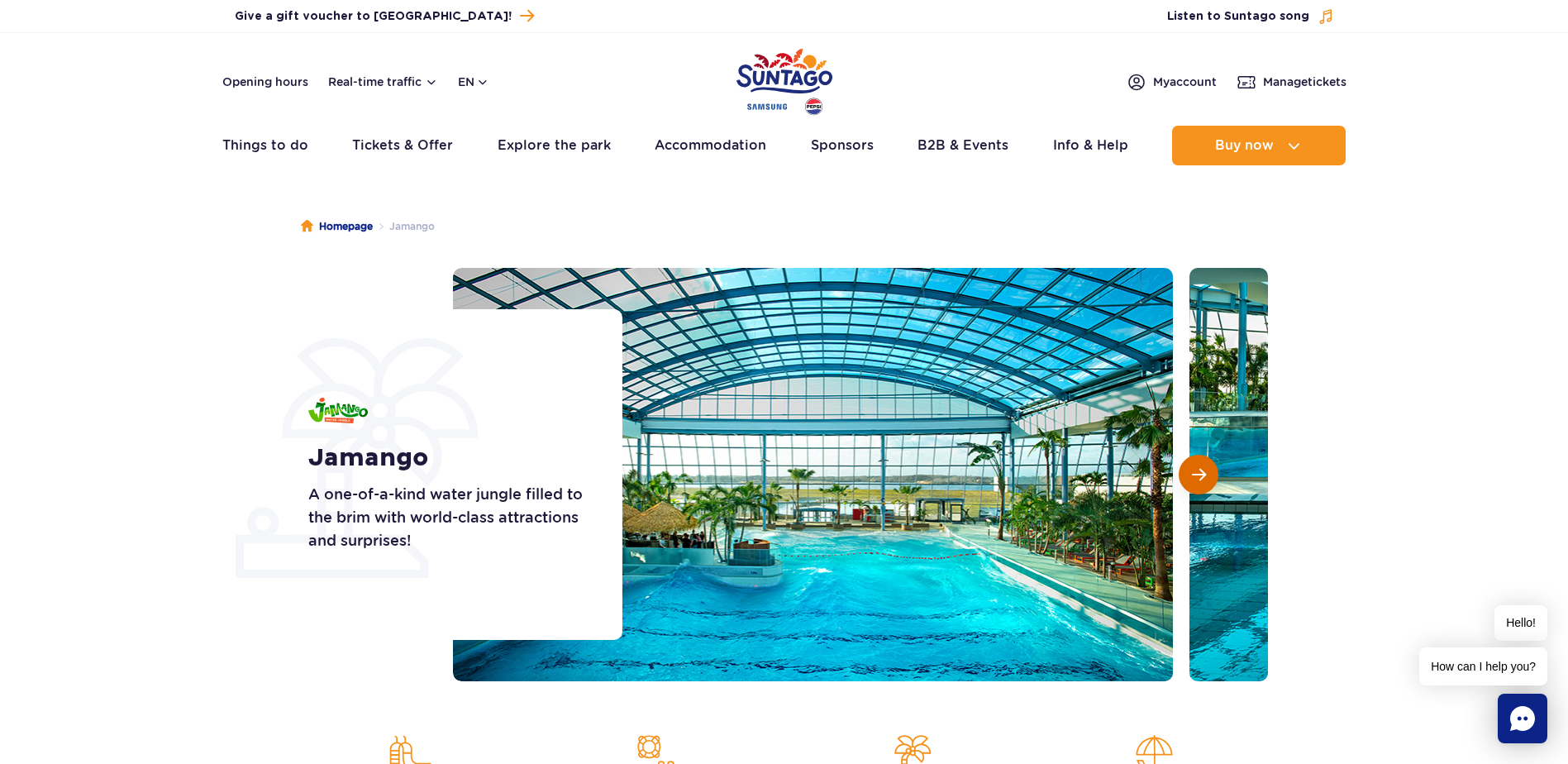
click at [1193, 485] on button "Next slide" at bounding box center [1198, 475] width 40 height 40
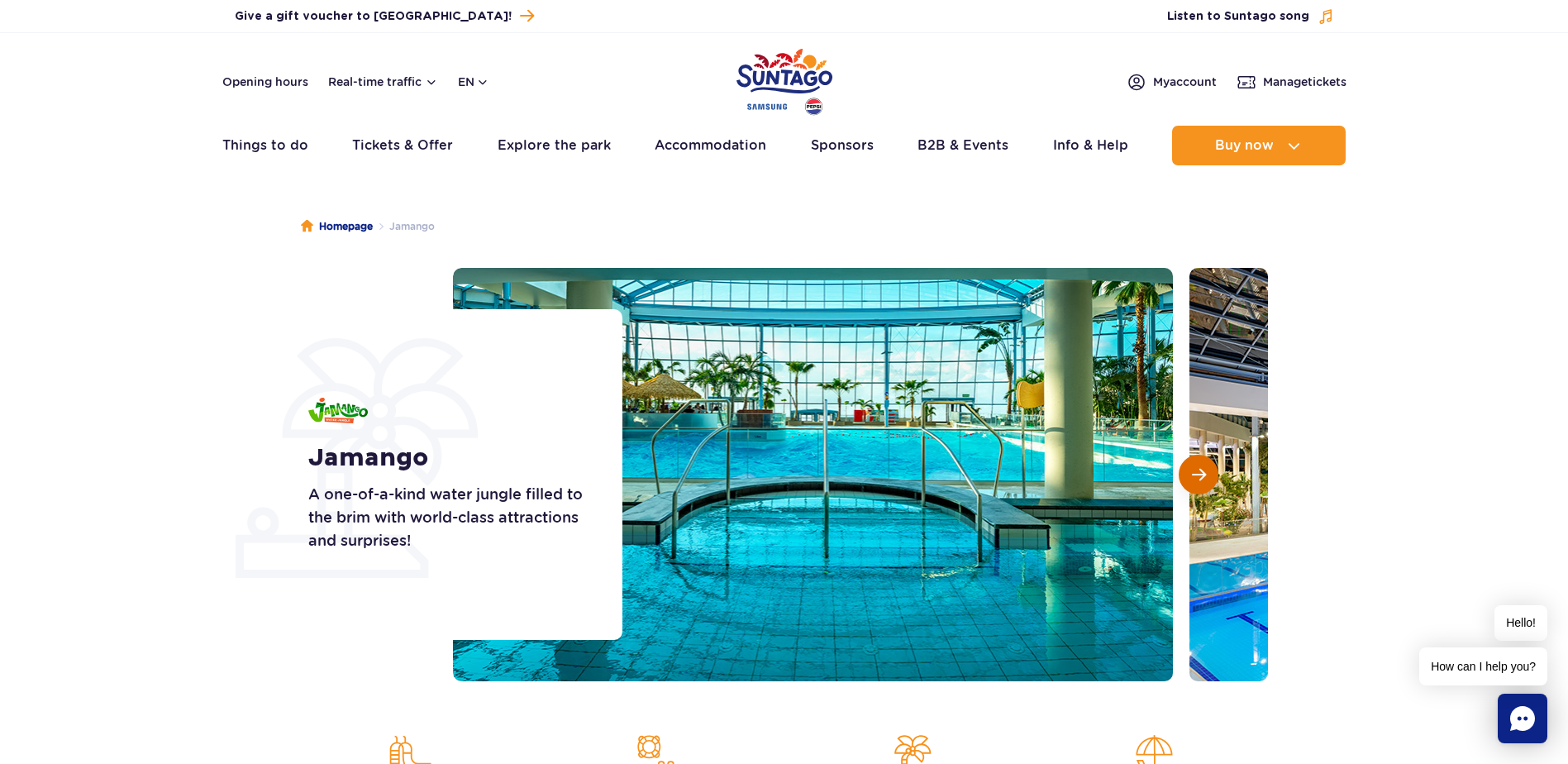
click at [1193, 485] on button "Next slide" at bounding box center [1198, 475] width 40 height 40
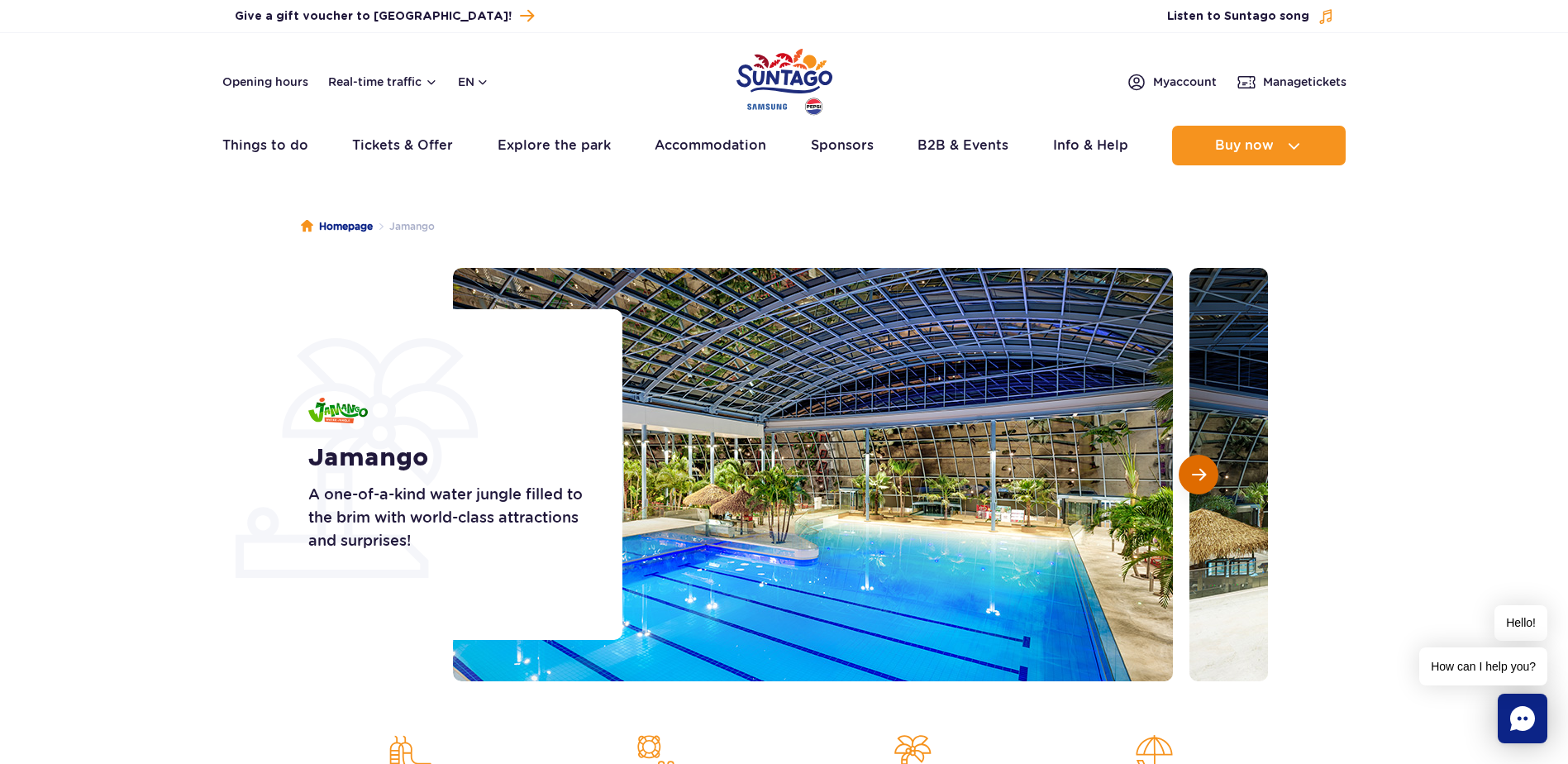
click at [1193, 485] on button "Next slide" at bounding box center [1198, 475] width 40 height 40
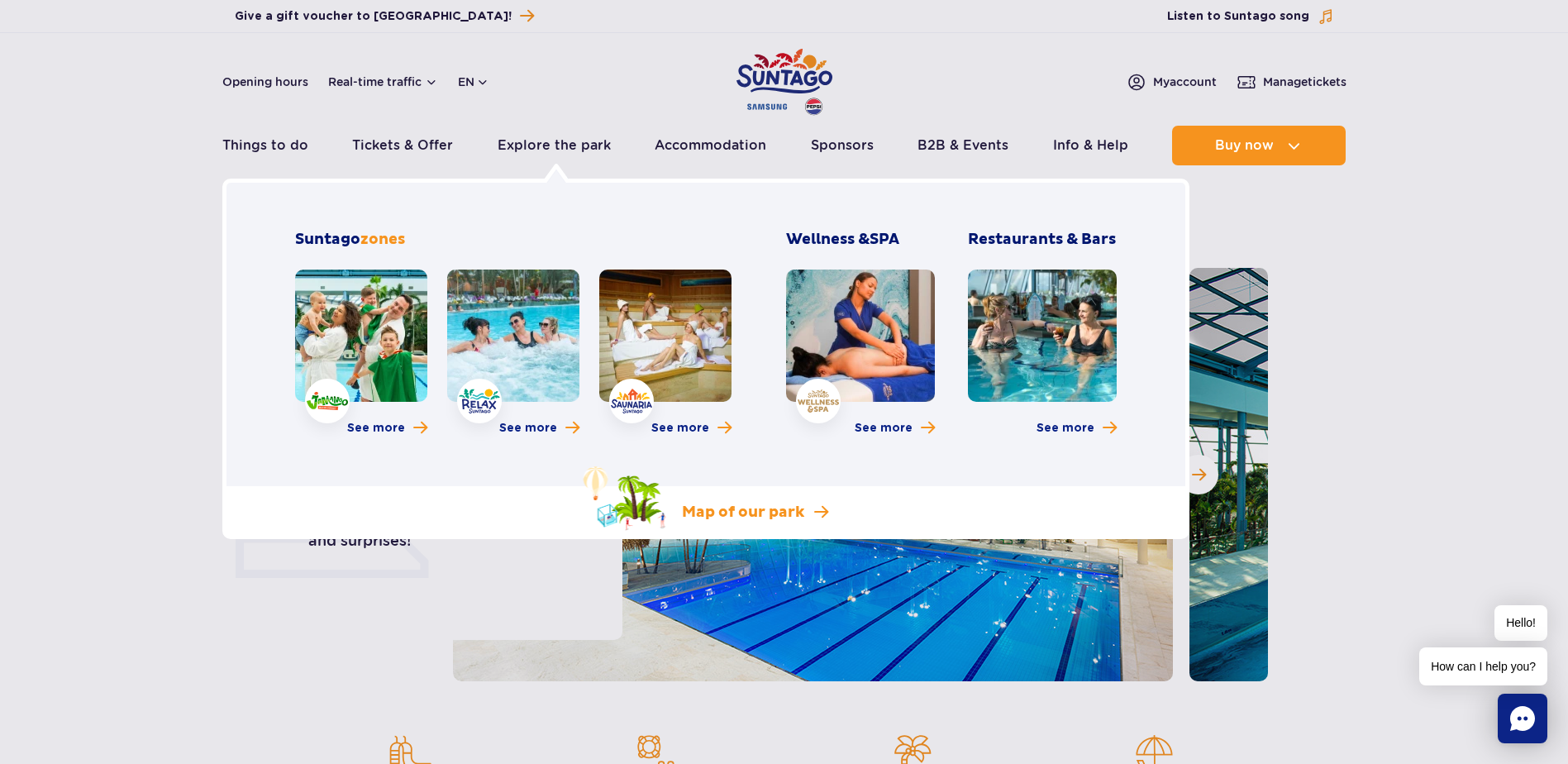
click at [732, 513] on p "Map of our park" at bounding box center [743, 513] width 122 height 20
click at [685, 323] on link at bounding box center [666, 336] width 132 height 132
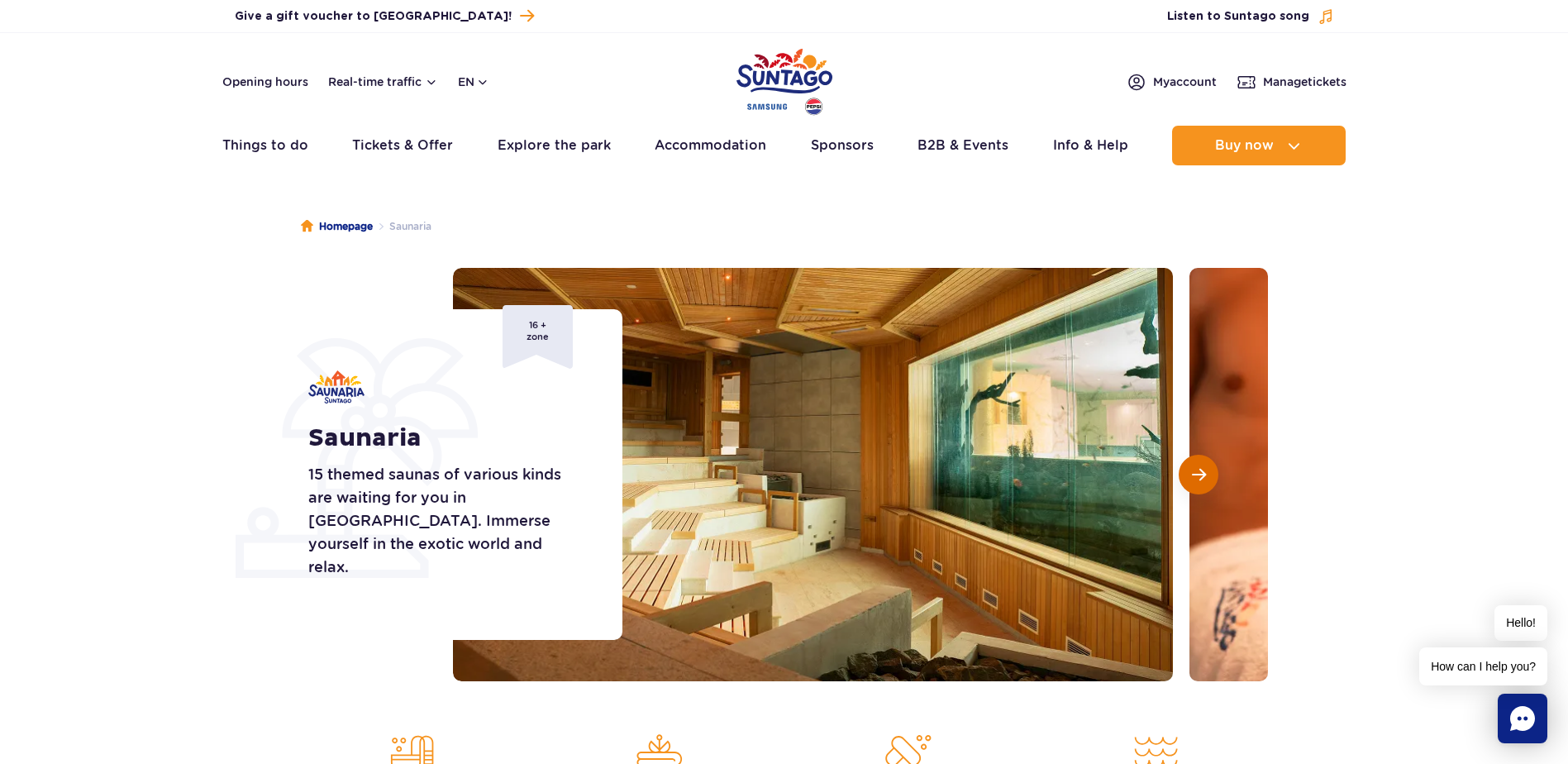
click at [1197, 485] on button "Next slide" at bounding box center [1198, 475] width 40 height 40
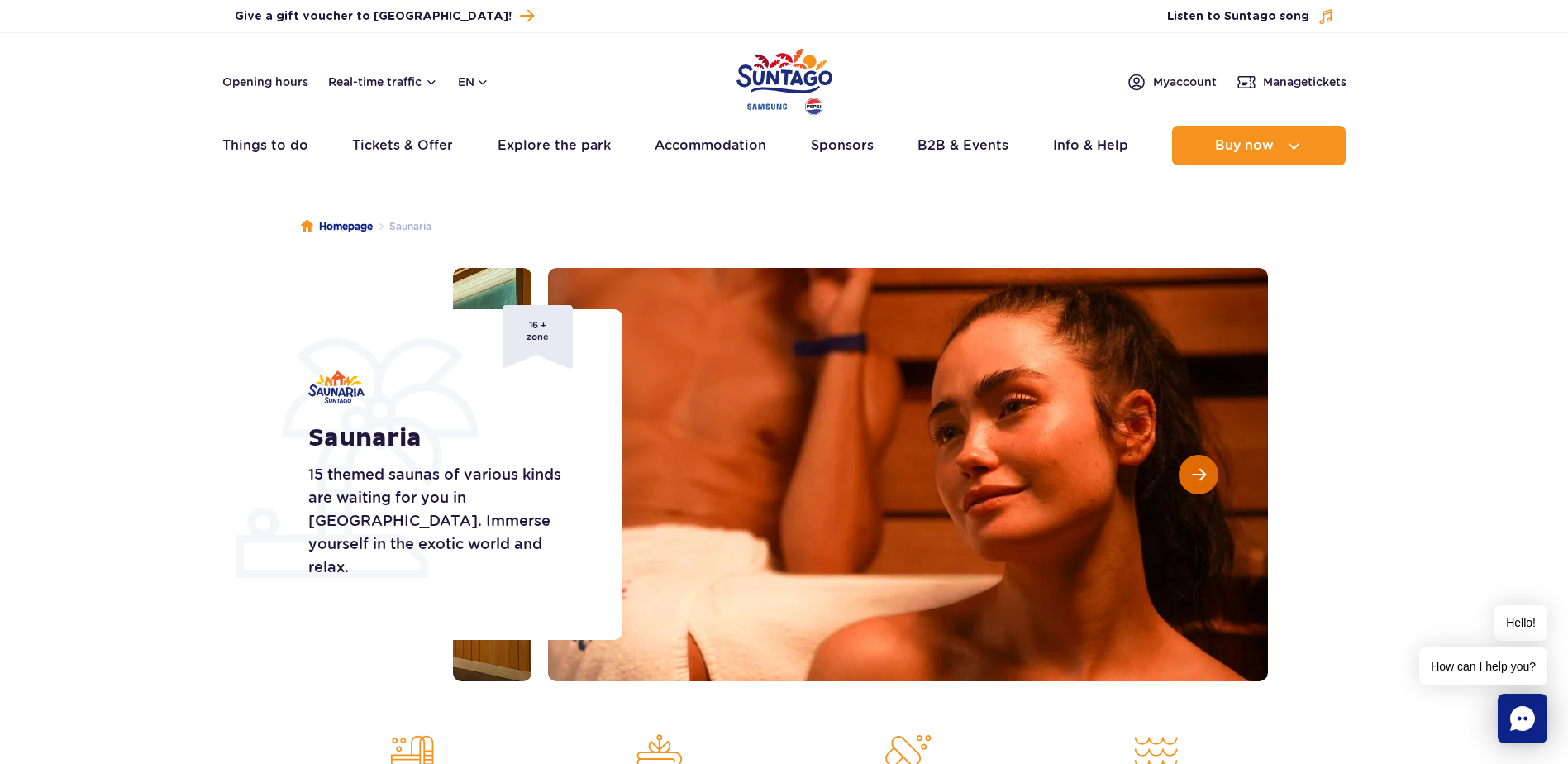
click at [1197, 485] on button "Next slide" at bounding box center [1198, 475] width 40 height 40
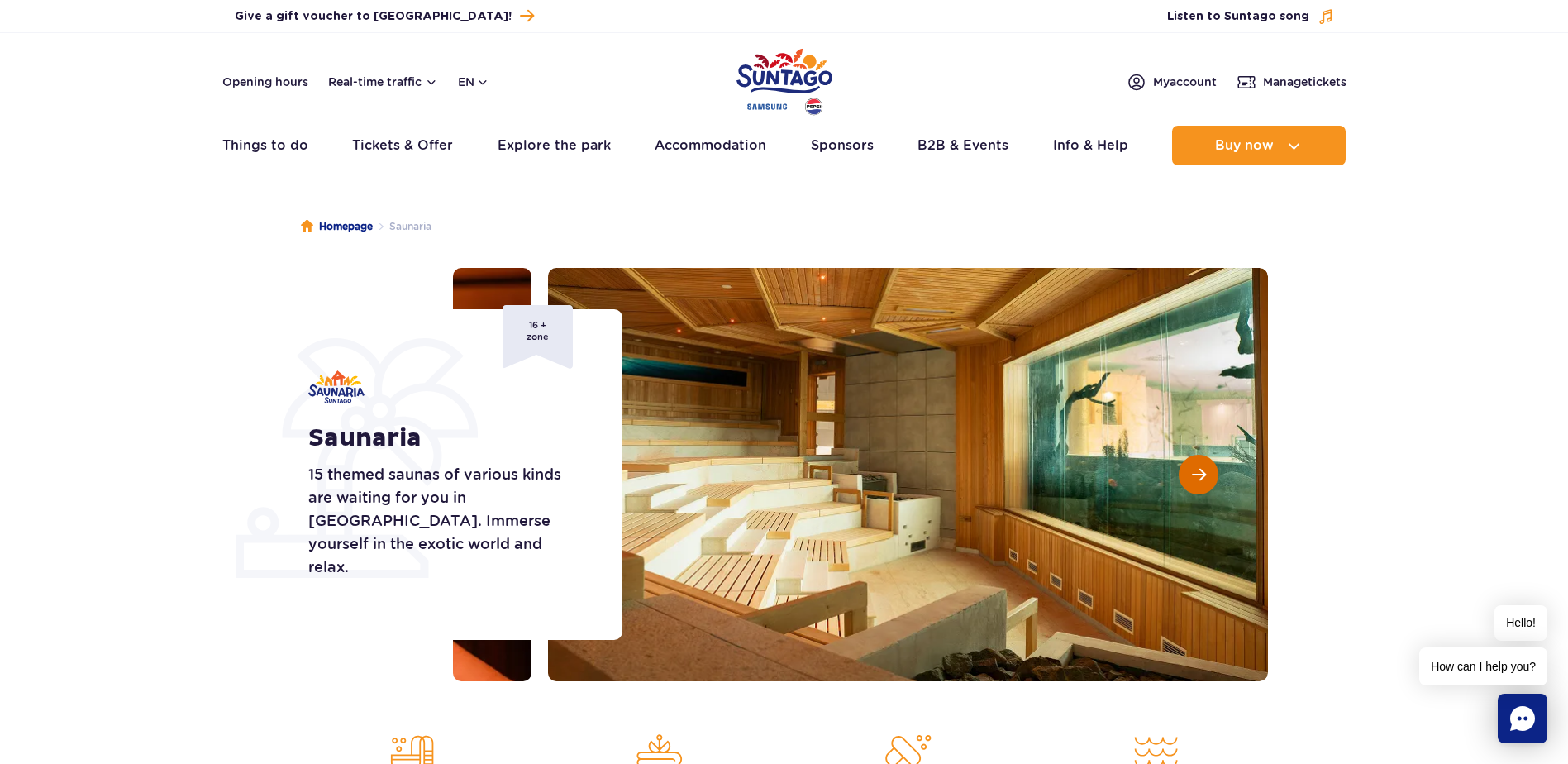
click at [1197, 485] on button "Next slide" at bounding box center [1198, 475] width 40 height 40
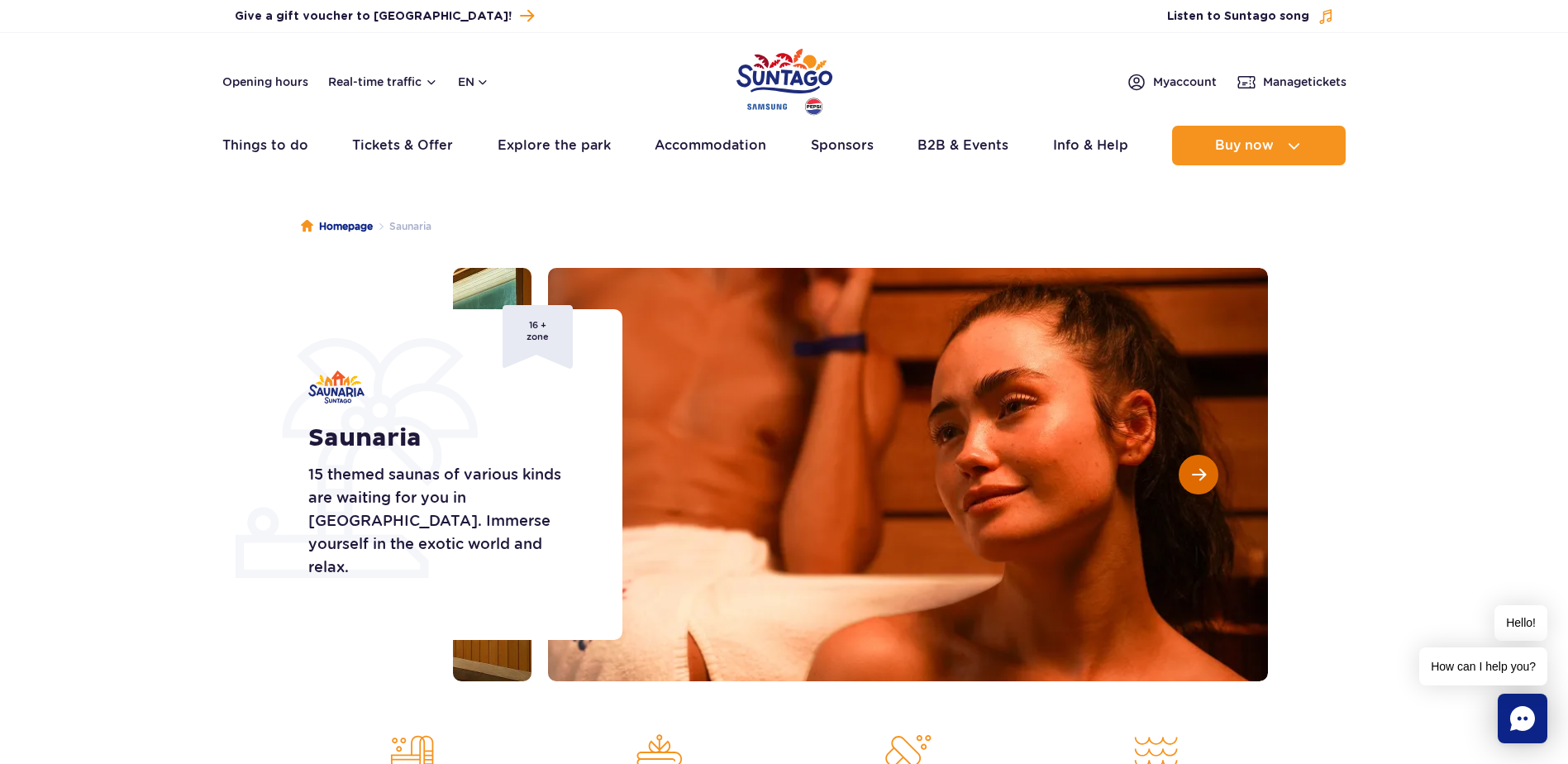
click at [1197, 485] on button "Next slide" at bounding box center [1198, 475] width 40 height 40
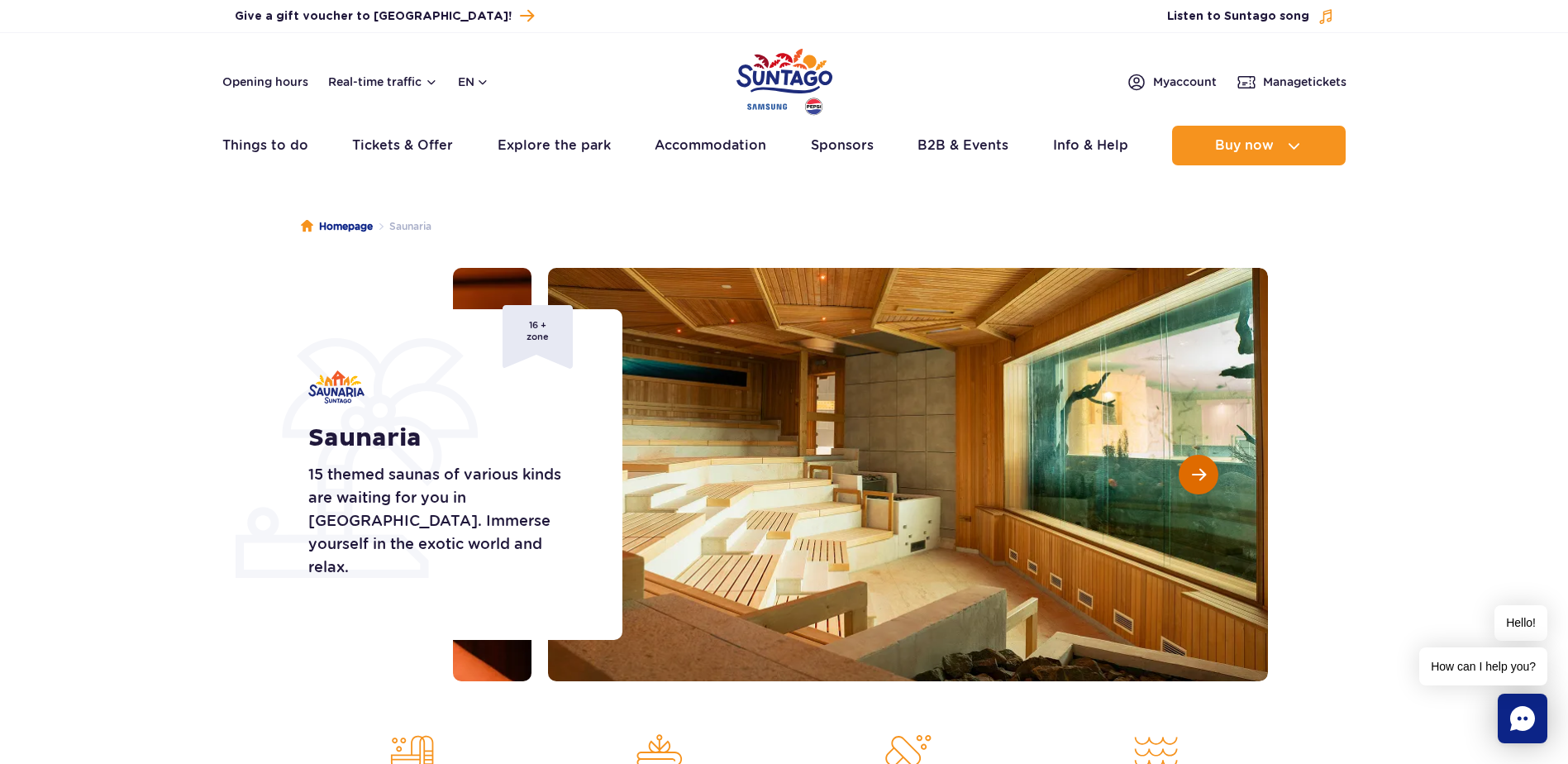
click at [1197, 485] on button "Next slide" at bounding box center [1198, 475] width 40 height 40
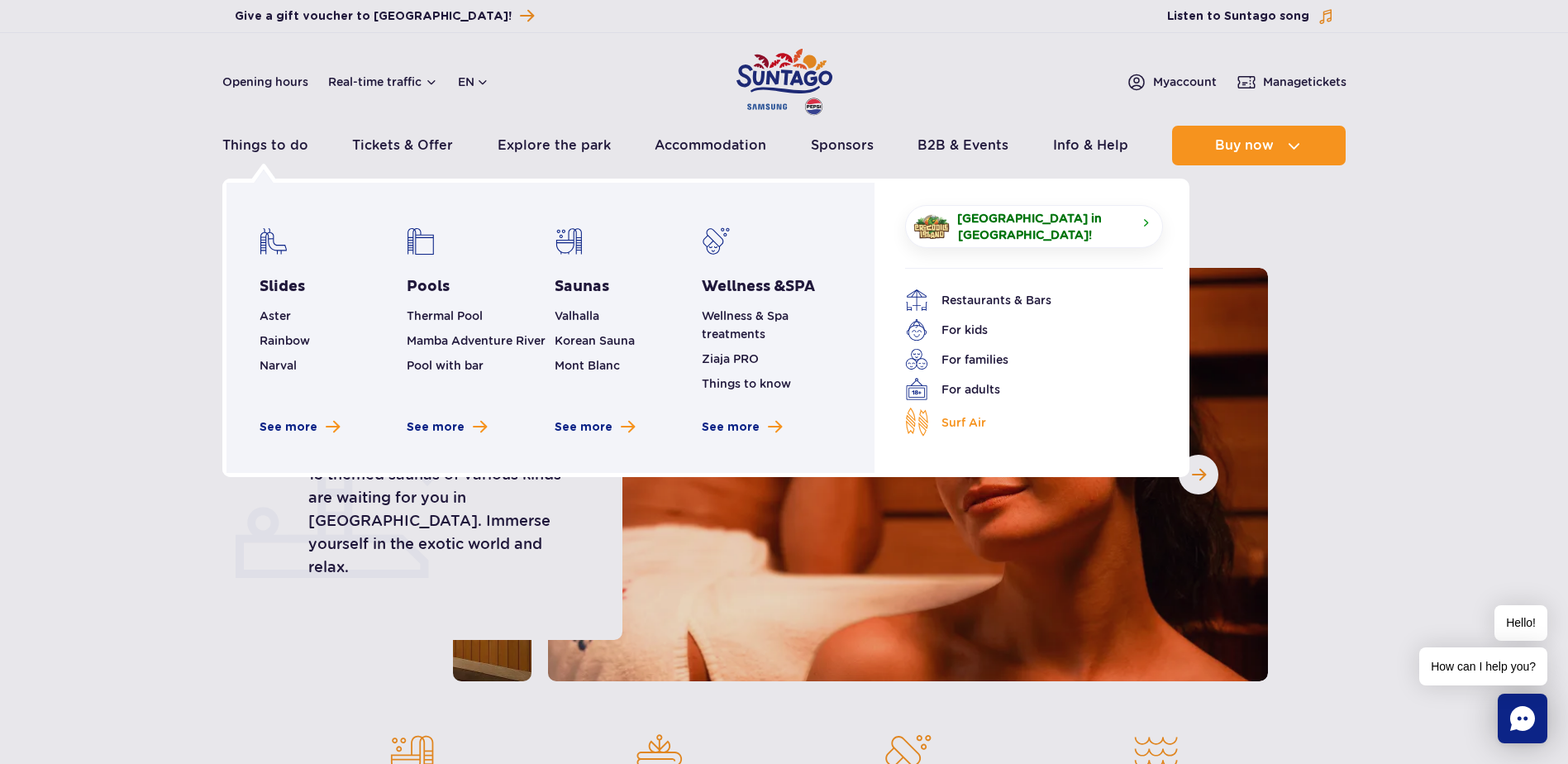
click at [957, 414] on span "Surf Air" at bounding box center [963, 423] width 45 height 18
